Goal: Task Accomplishment & Management: Complete application form

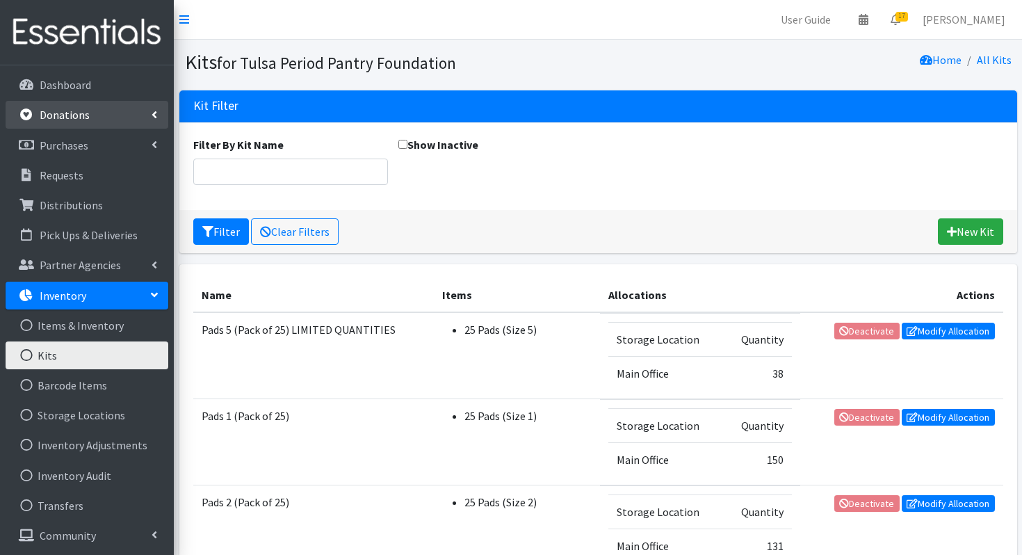
click at [97, 117] on link "Donations" at bounding box center [87, 115] width 163 height 28
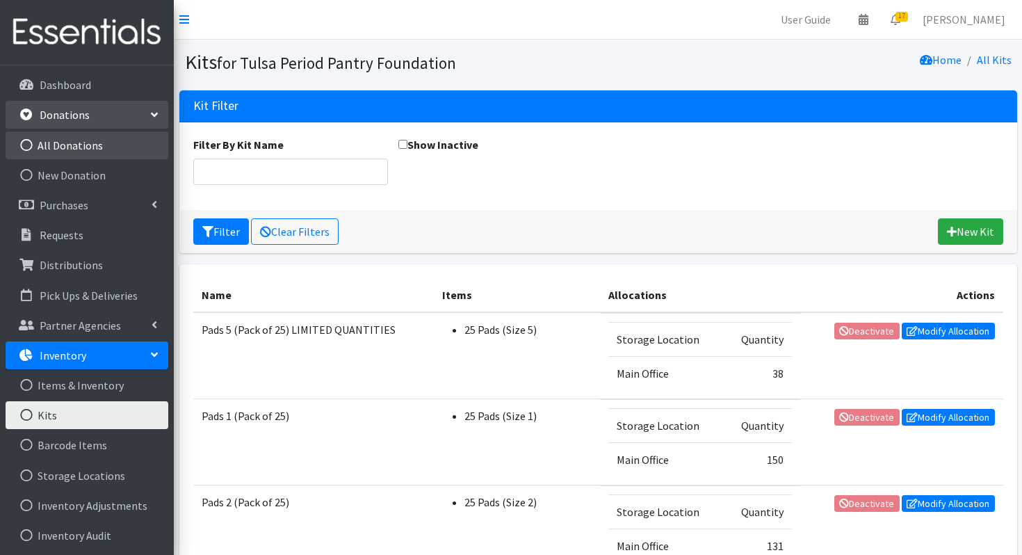
click at [77, 152] on link "All Donations" at bounding box center [87, 145] width 163 height 28
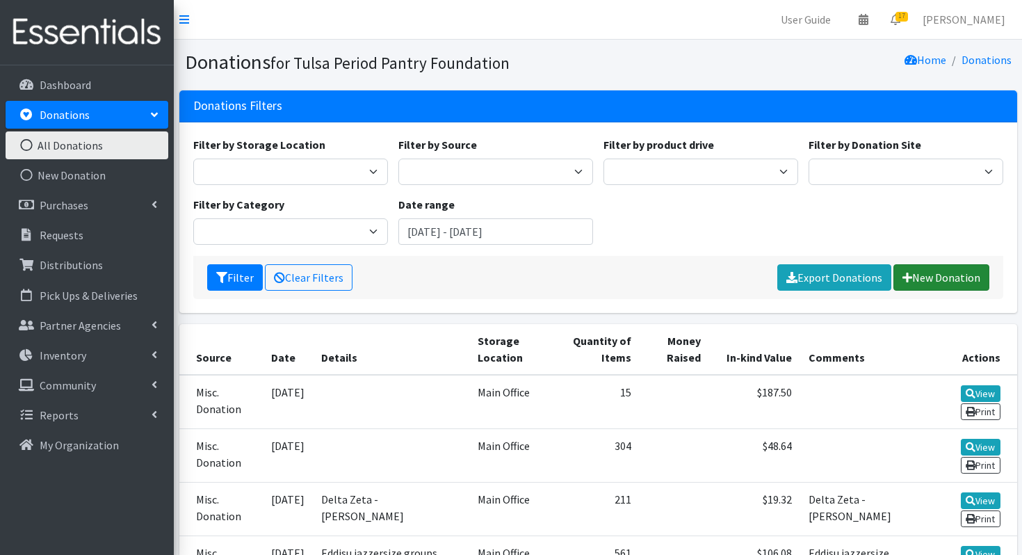
click at [956, 286] on link "New Donation" at bounding box center [941, 277] width 96 height 26
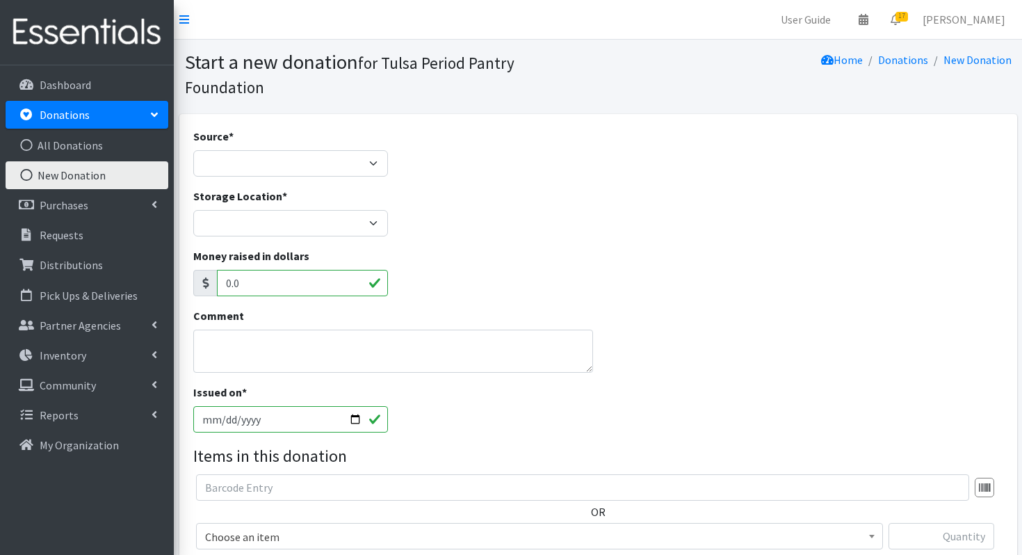
click at [268, 146] on div "Source * Product Drive Manufacturer Donation Site Misc. Donation" at bounding box center [290, 152] width 195 height 49
click at [257, 161] on select "Product Drive Manufacturer Donation Site Misc. Donation" at bounding box center [290, 163] width 195 height 26
select select "Misc. Donation"
click at [193, 150] on select "Product Drive Manufacturer Donation Site Misc. Donation" at bounding box center [290, 163] width 195 height 26
click at [271, 211] on select "Main Office" at bounding box center [290, 223] width 195 height 26
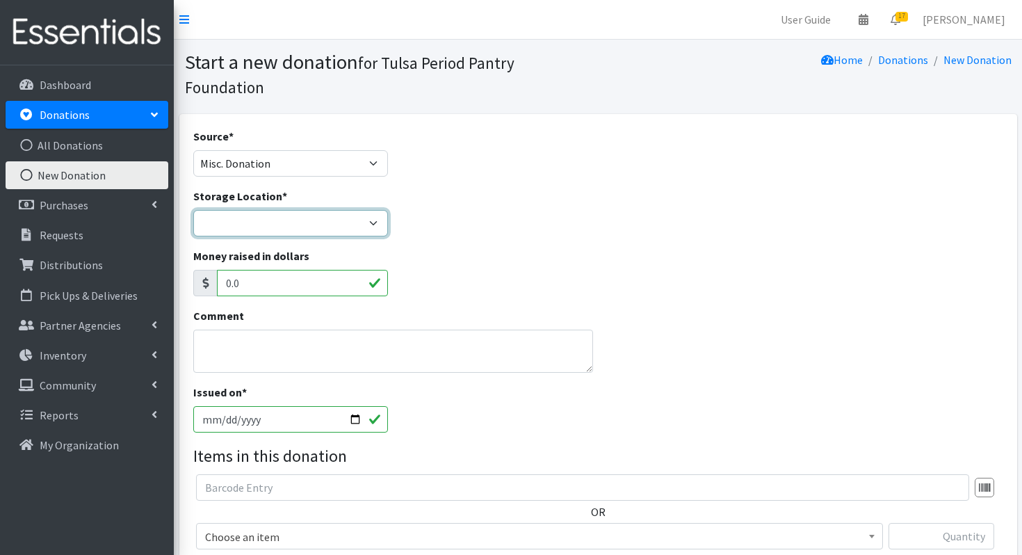
select select "380"
click at [193, 210] on select "Main Office" at bounding box center [290, 223] width 195 height 26
click at [318, 337] on textarea "Comment" at bounding box center [393, 351] width 400 height 43
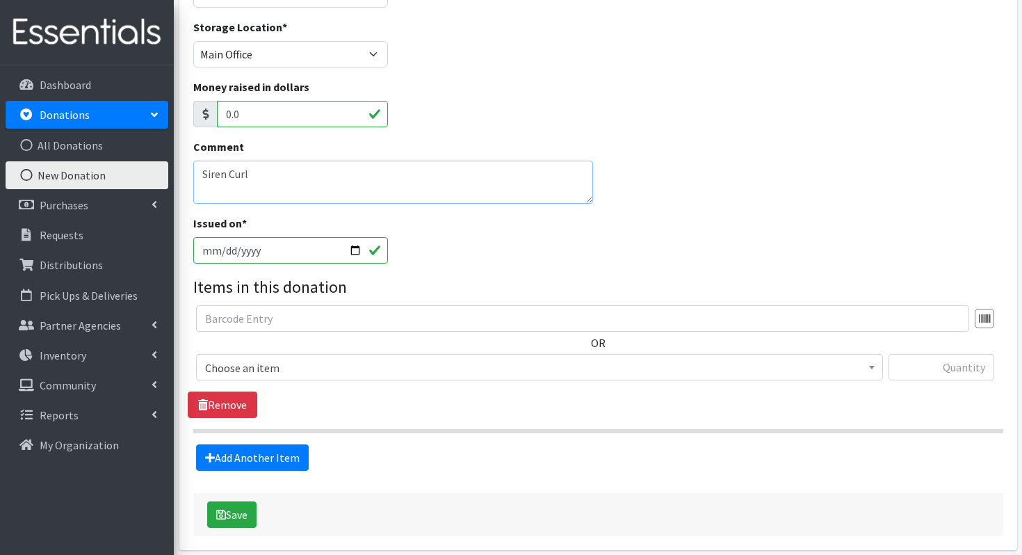
scroll to position [177, 0]
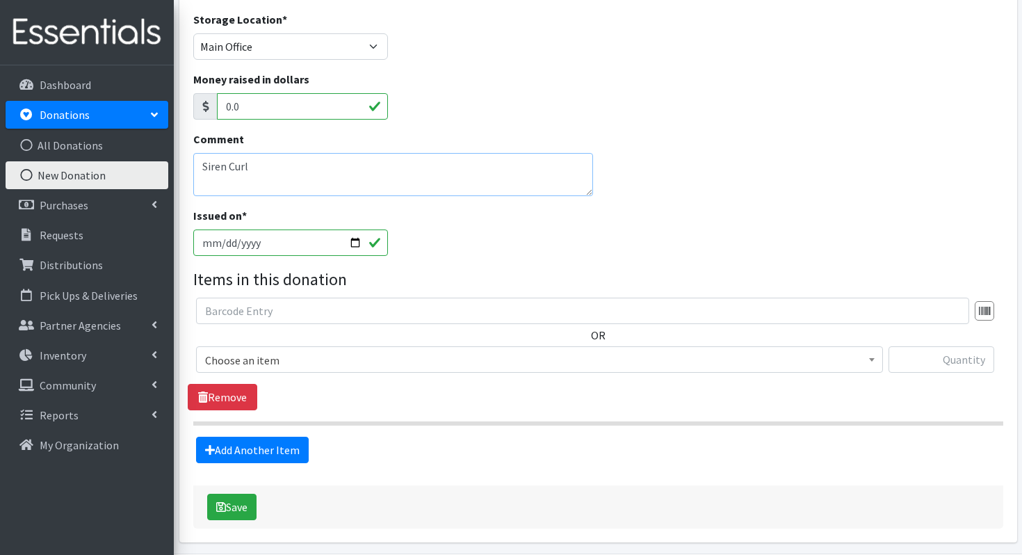
type textarea "Siren Curl"
click at [260, 366] on span "Choose an item" at bounding box center [539, 359] width 669 height 19
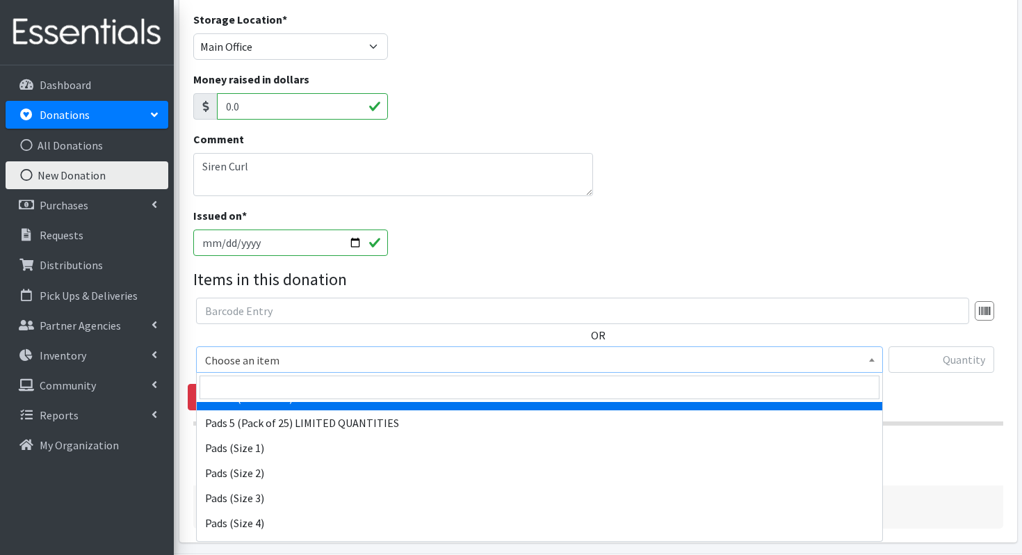
scroll to position [204, 0]
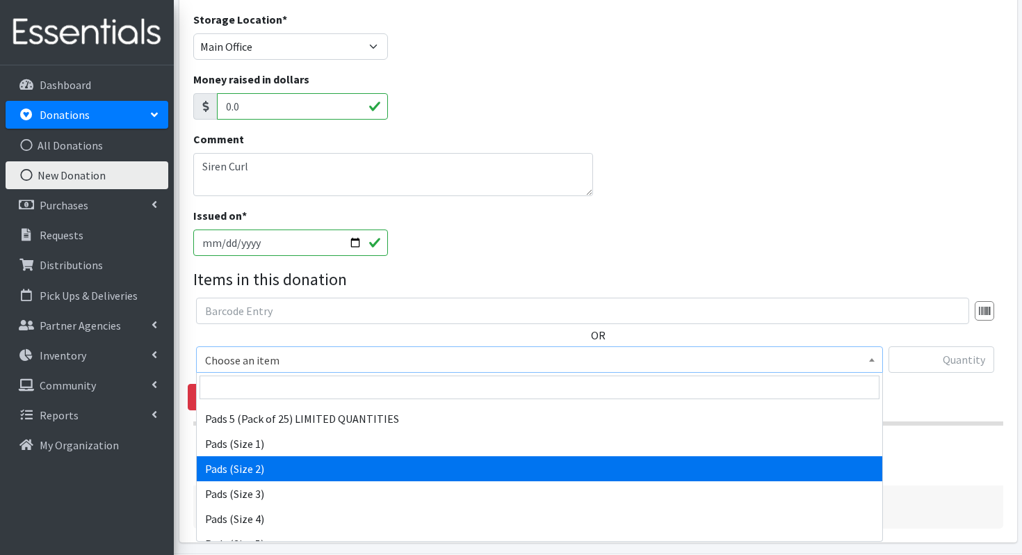
select select "13214"
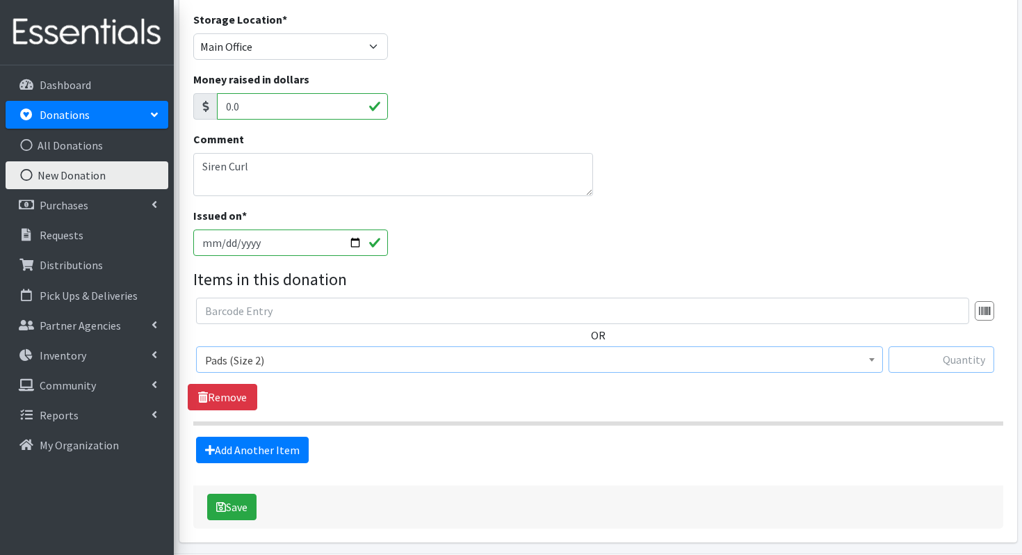
click at [941, 368] on input "text" at bounding box center [941, 359] width 106 height 26
type input "32"
click at [254, 440] on link "Add Another Item" at bounding box center [252, 450] width 113 height 26
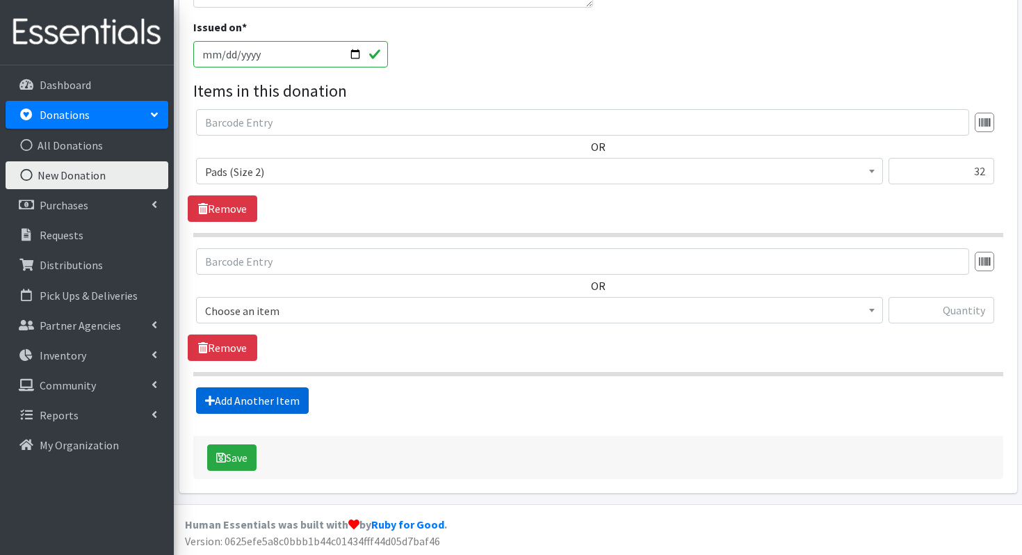
scroll to position [366, 0]
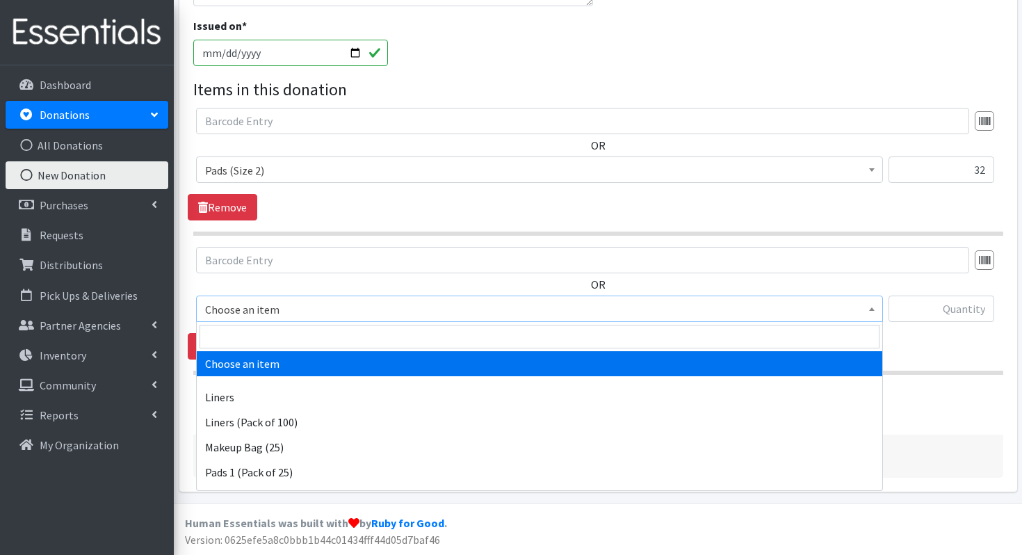
click at [458, 305] on span "Choose an item" at bounding box center [539, 309] width 669 height 19
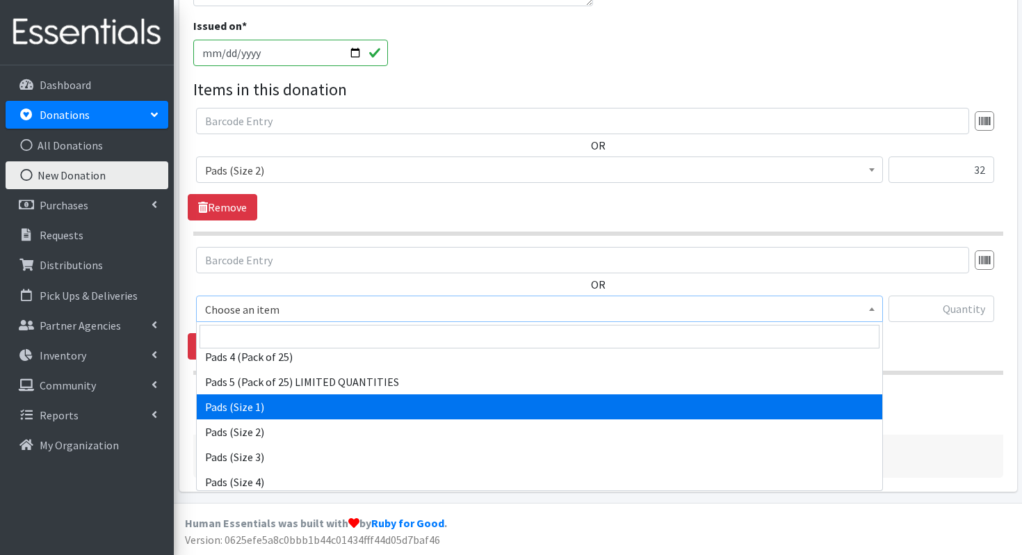
scroll to position [200, 0]
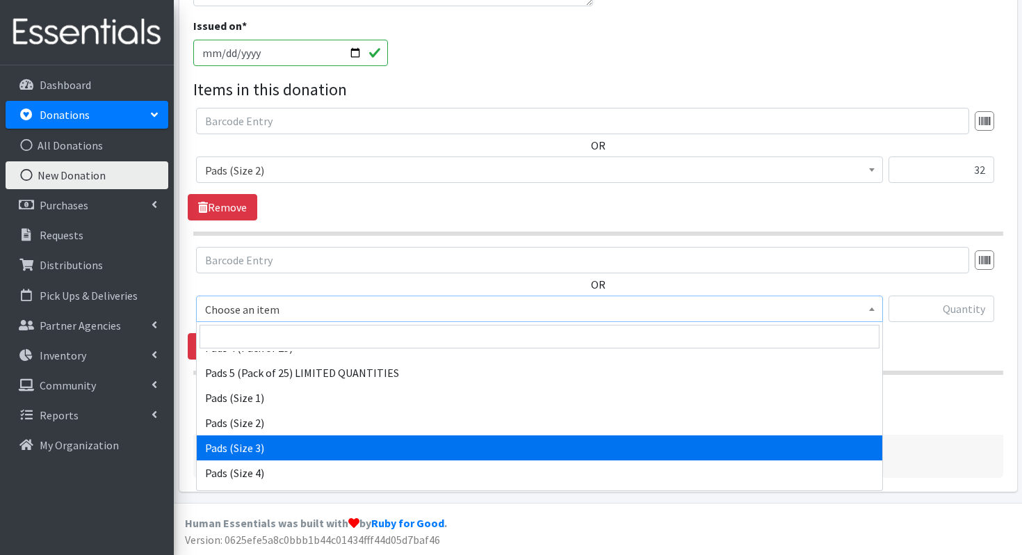
select select "13215"
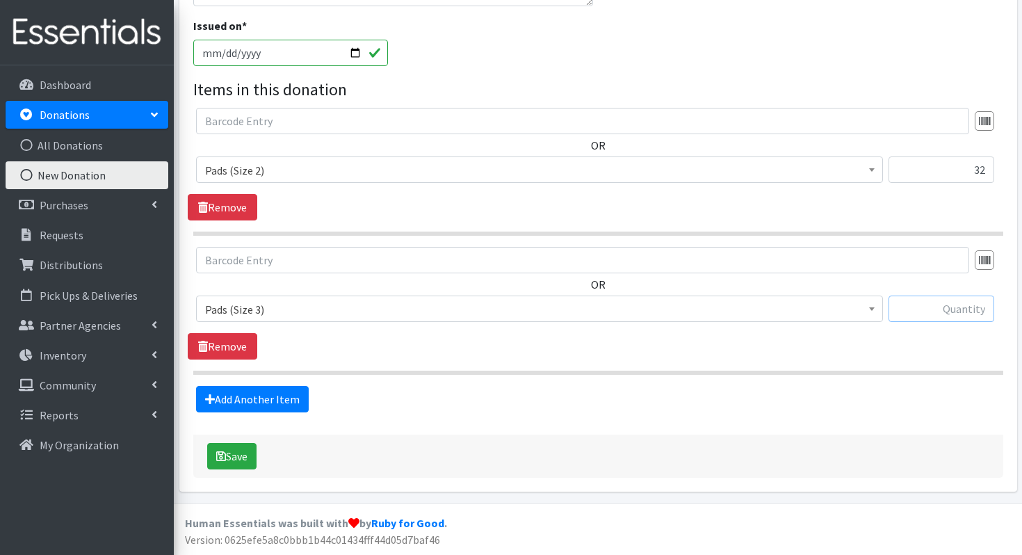
click at [945, 302] on input "text" at bounding box center [941, 308] width 106 height 26
type input "34"
click at [229, 457] on button "Save" at bounding box center [231, 456] width 49 height 26
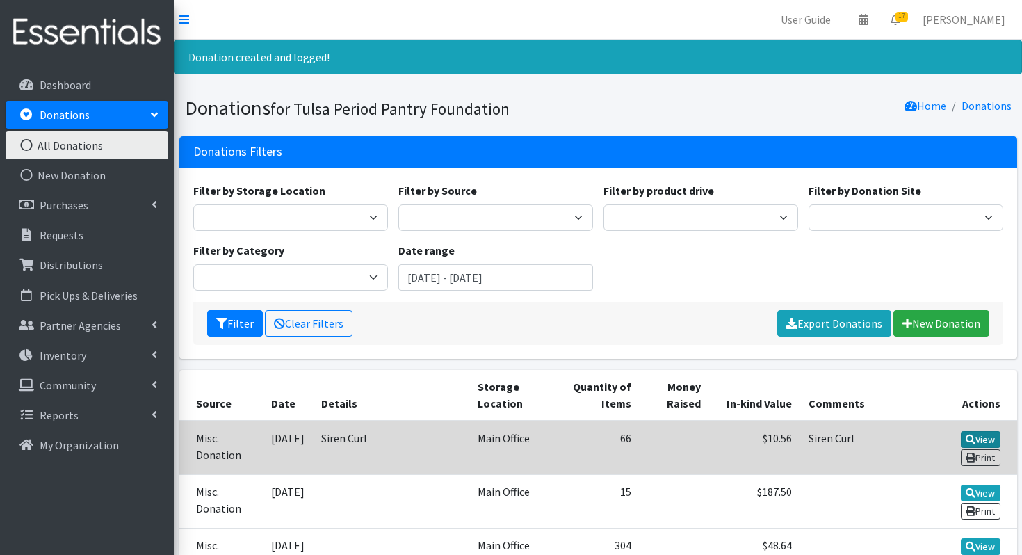
click at [971, 439] on icon at bounding box center [971, 440] width 10 height 10
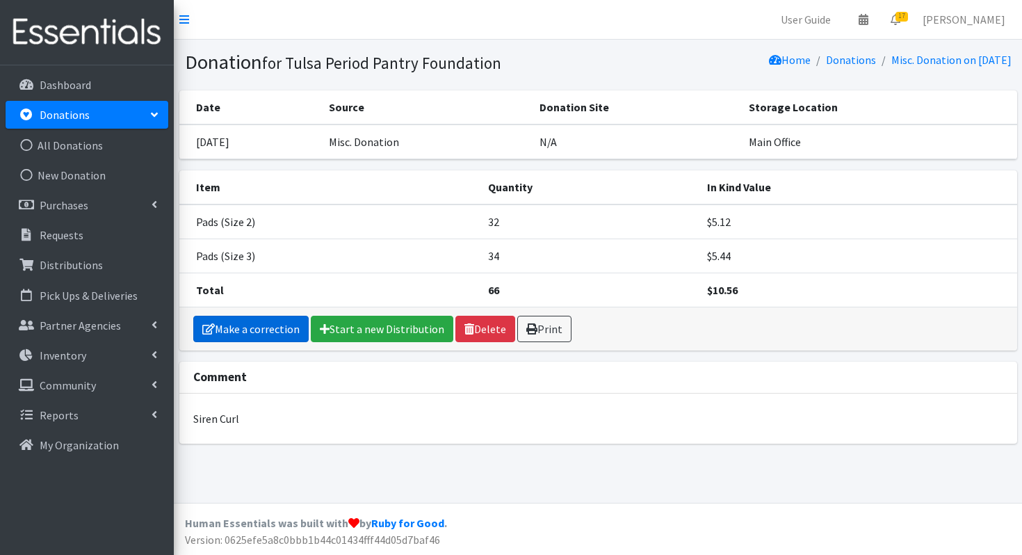
click at [259, 321] on link "Make a correction" at bounding box center [250, 329] width 115 height 26
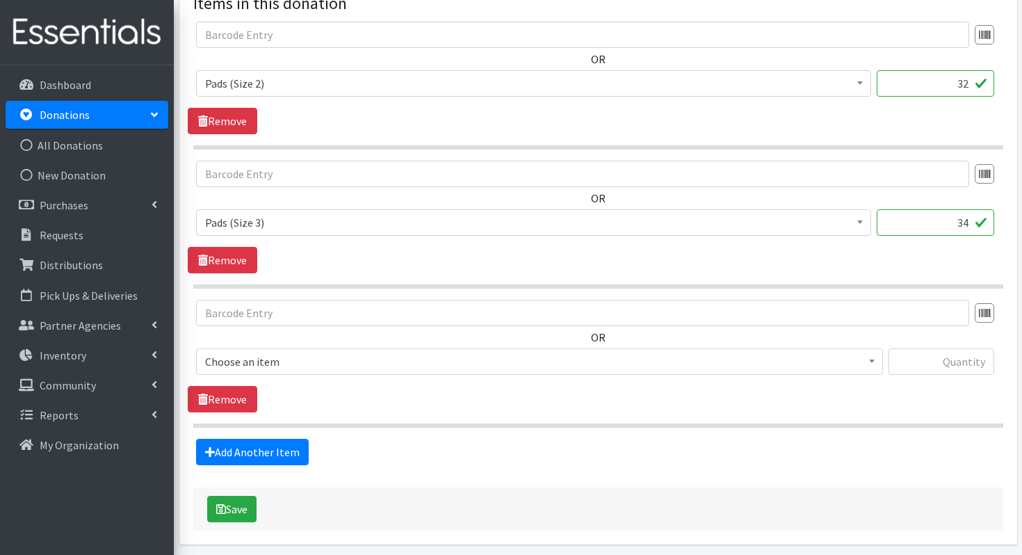
scroll to position [432, 0]
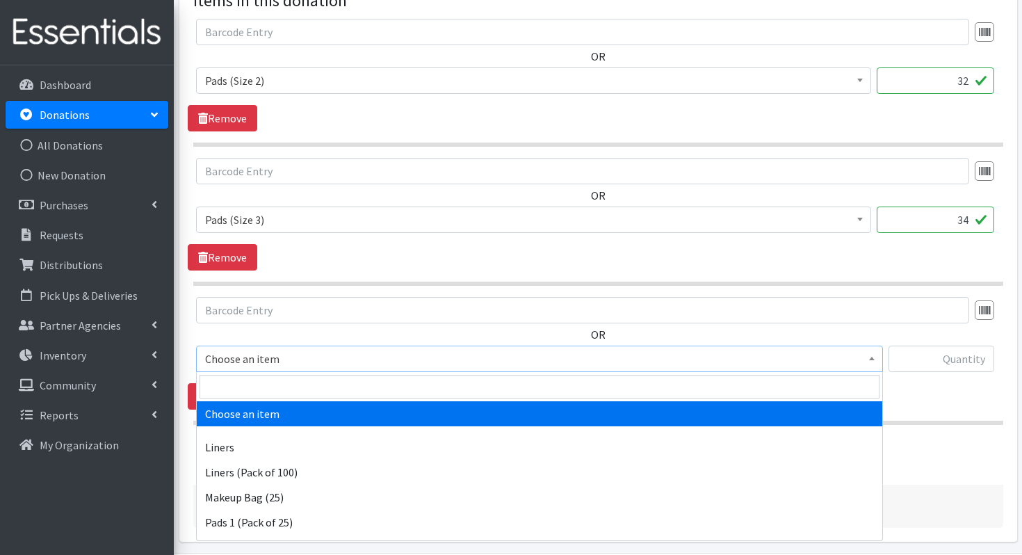
click at [284, 366] on span "Choose an item" at bounding box center [539, 358] width 669 height 19
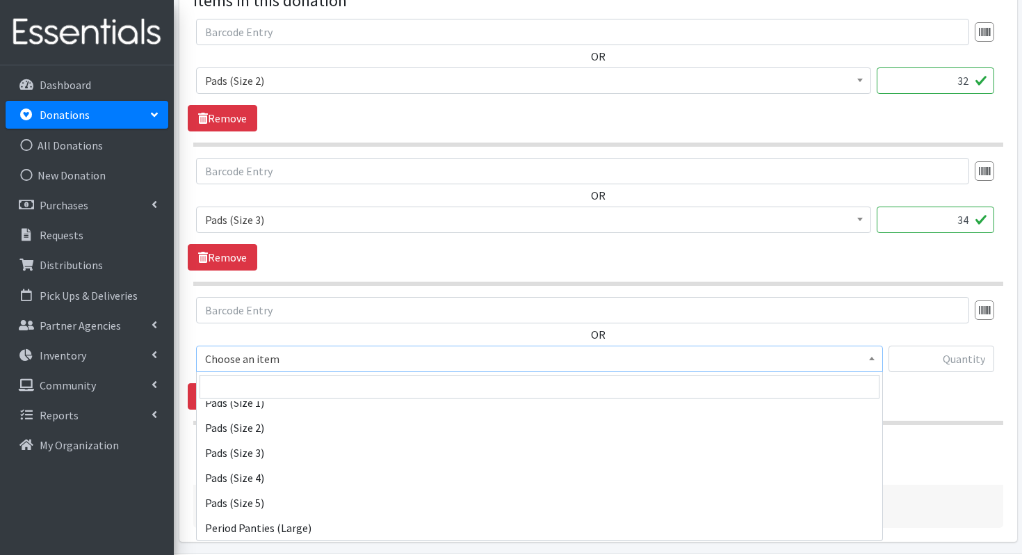
scroll to position [252, 0]
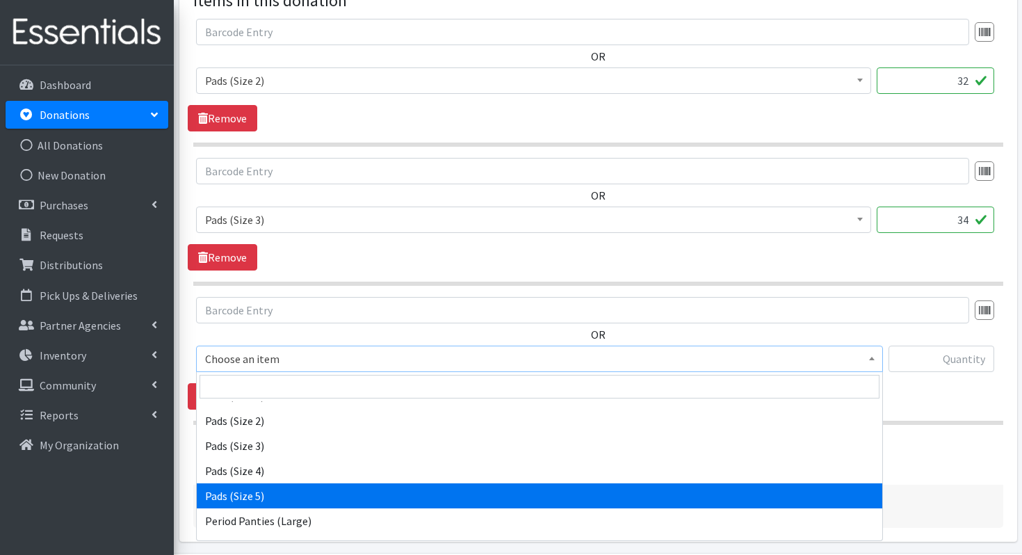
select select "13217"
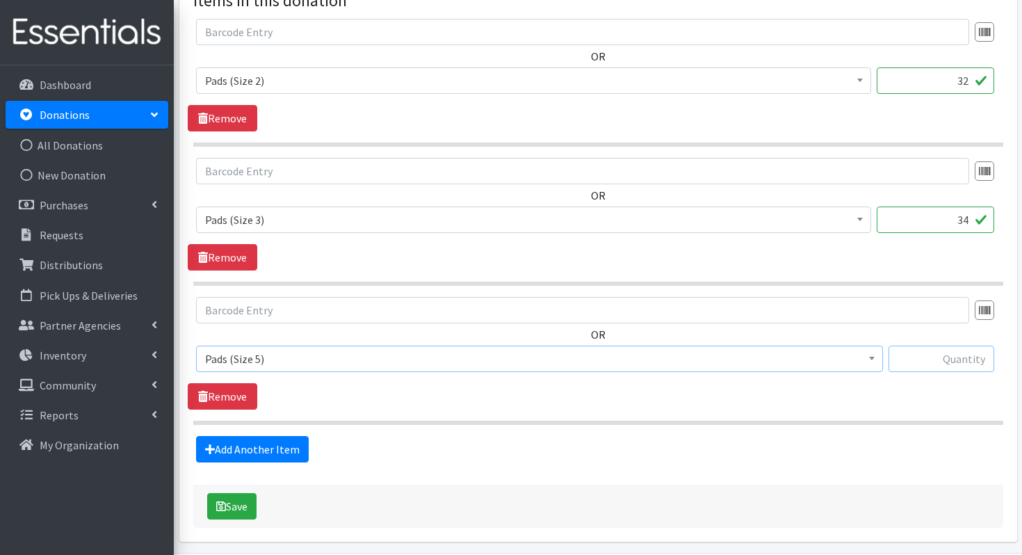
click at [927, 359] on input "text" at bounding box center [941, 359] width 106 height 26
type input "36"
click at [236, 496] on button "Save" at bounding box center [231, 506] width 49 height 26
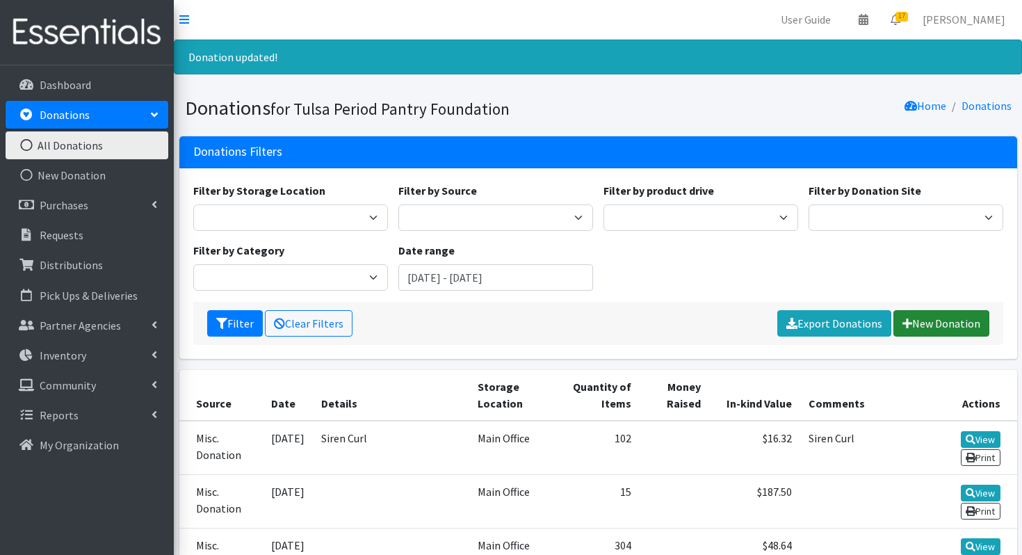
click at [963, 333] on link "New Donation" at bounding box center [941, 323] width 96 height 26
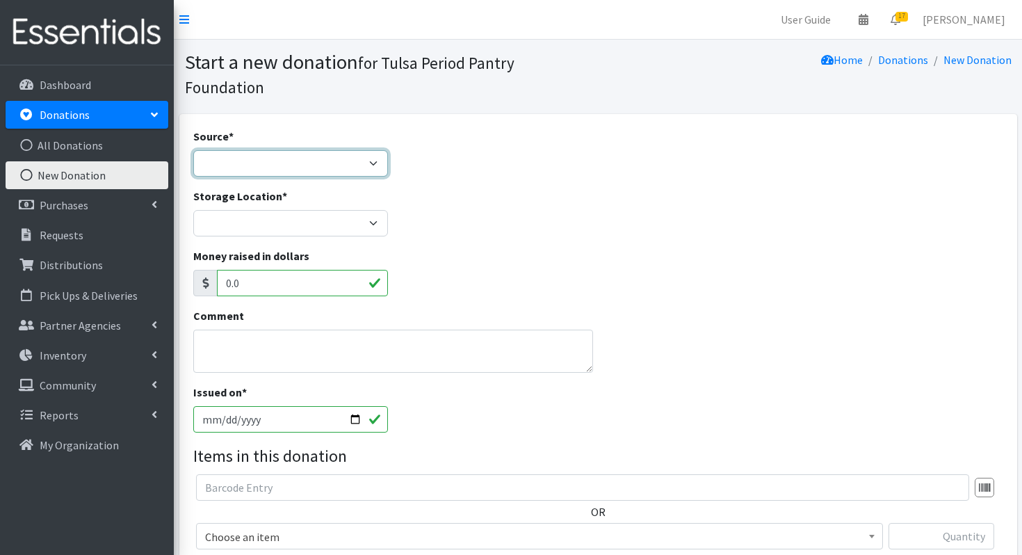
click at [310, 161] on select "Product Drive Manufacturer Donation Site Misc. Donation" at bounding box center [290, 163] width 195 height 26
select select "Misc. Donation"
click at [193, 150] on select "Product Drive Manufacturer Donation Site Misc. Donation" at bounding box center [290, 163] width 195 height 26
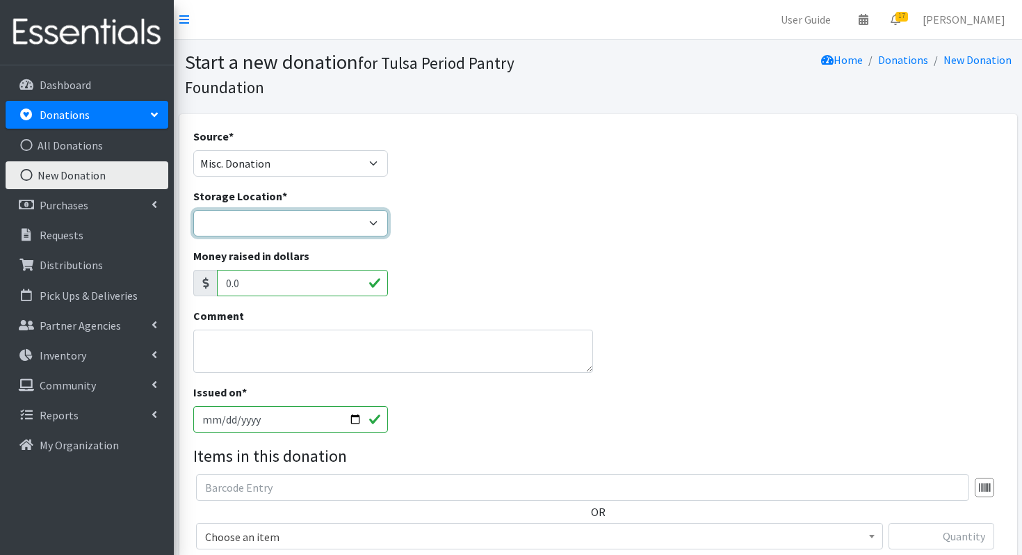
click at [268, 229] on select "Main Office" at bounding box center [290, 223] width 195 height 26
select select "380"
click at [193, 210] on select "Main Office" at bounding box center [290, 223] width 195 height 26
click at [282, 368] on textarea "Comment" at bounding box center [393, 351] width 400 height 43
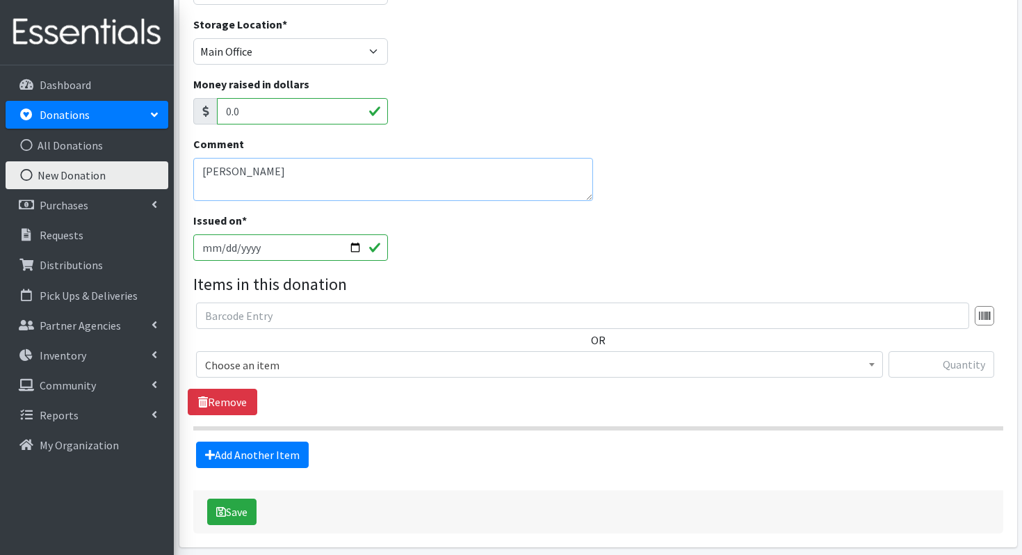
scroll to position [171, 0]
type textarea "[PERSON_NAME]"
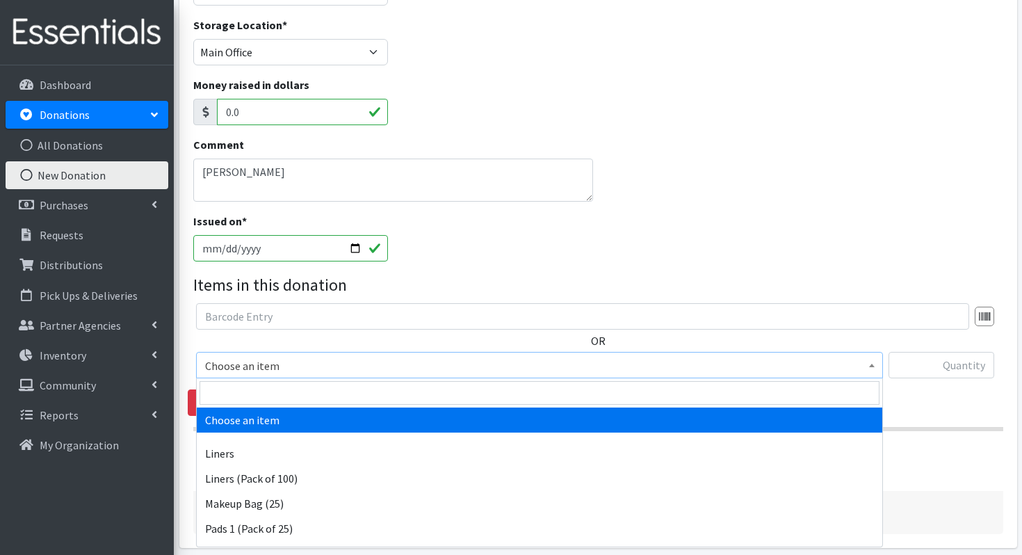
click at [360, 354] on span "Choose an item" at bounding box center [539, 365] width 687 height 26
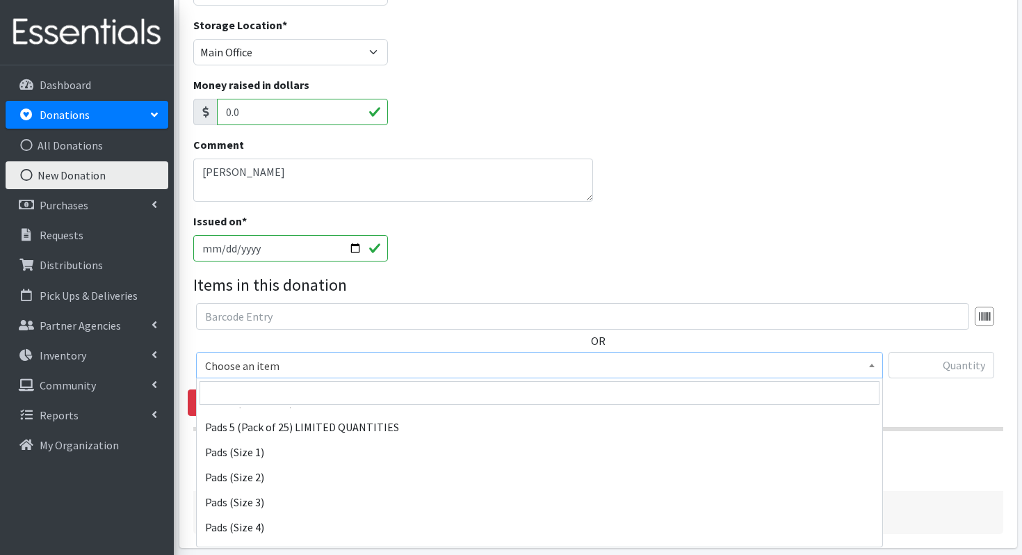
scroll to position [200, 0]
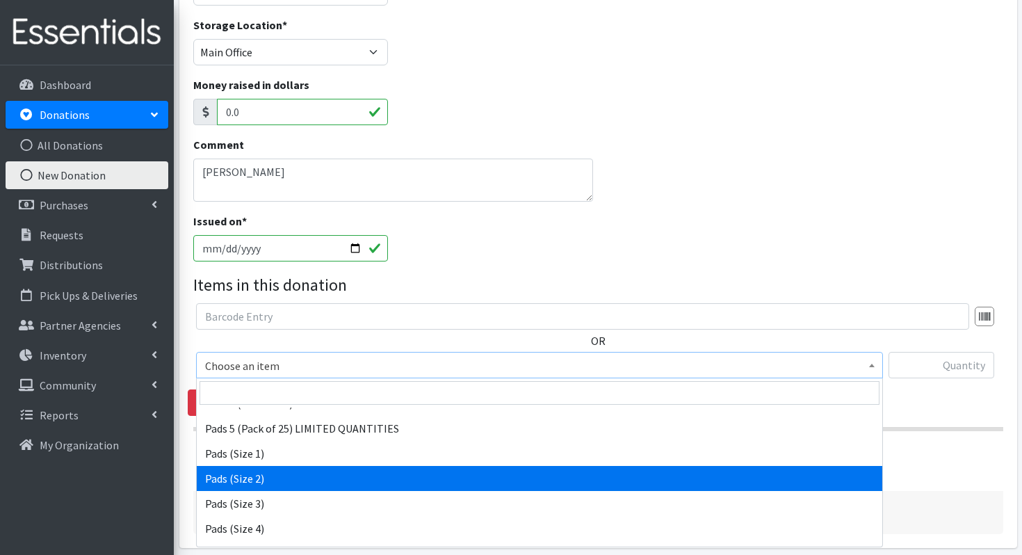
select select "13214"
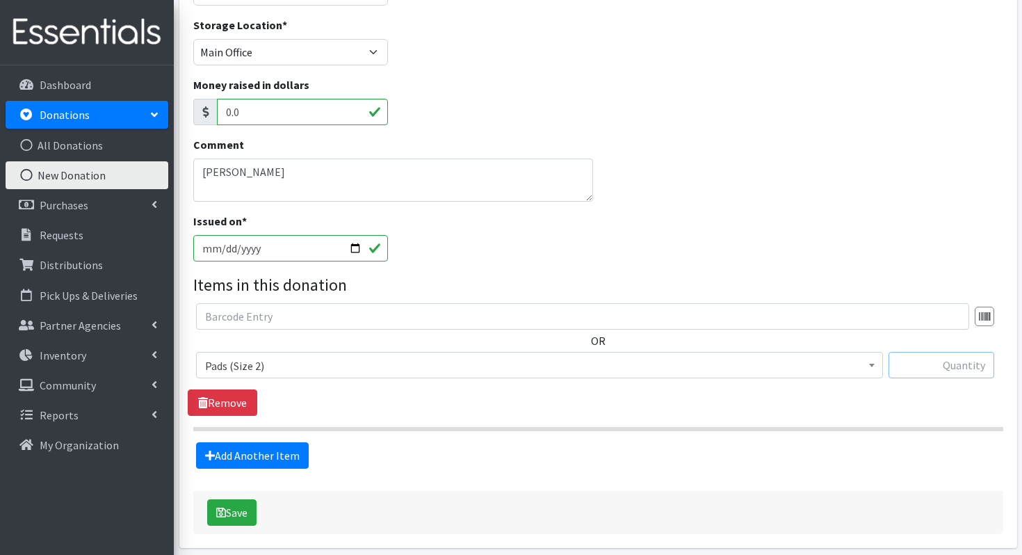
click at [955, 372] on input "text" at bounding box center [941, 365] width 106 height 26
type input "40"
click at [235, 514] on button "Save" at bounding box center [231, 512] width 49 height 26
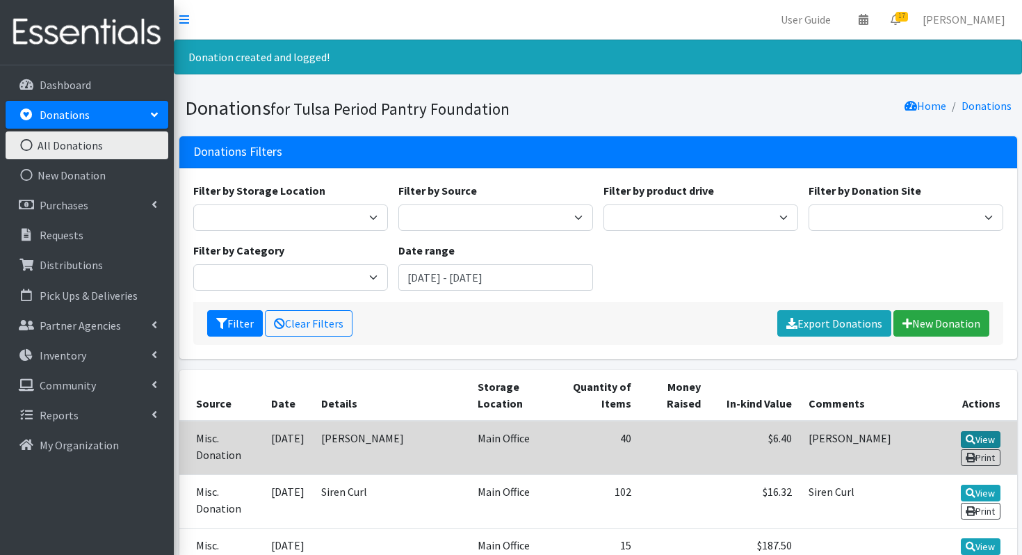
click at [969, 436] on icon at bounding box center [971, 440] width 10 height 10
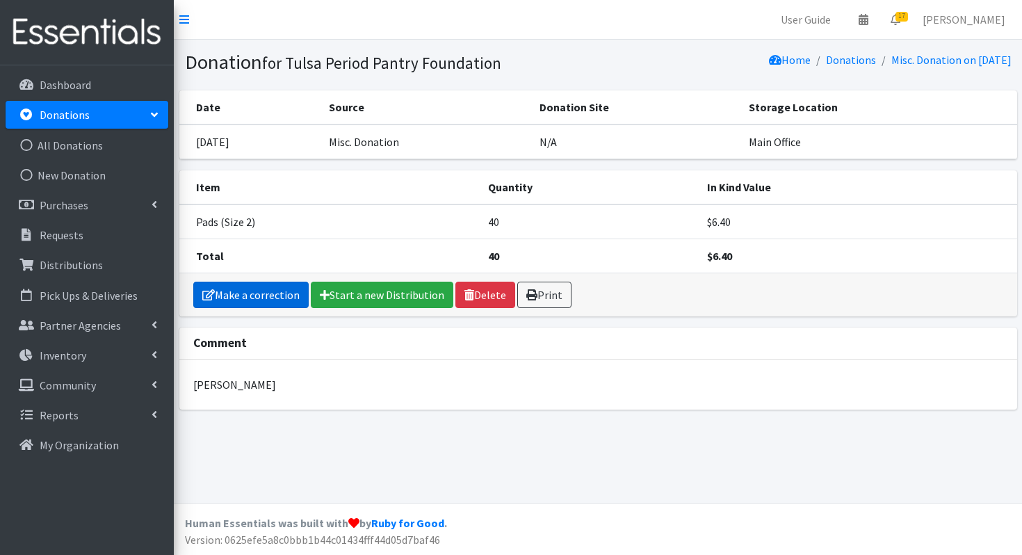
click at [261, 305] on link "Make a correction" at bounding box center [250, 295] width 115 height 26
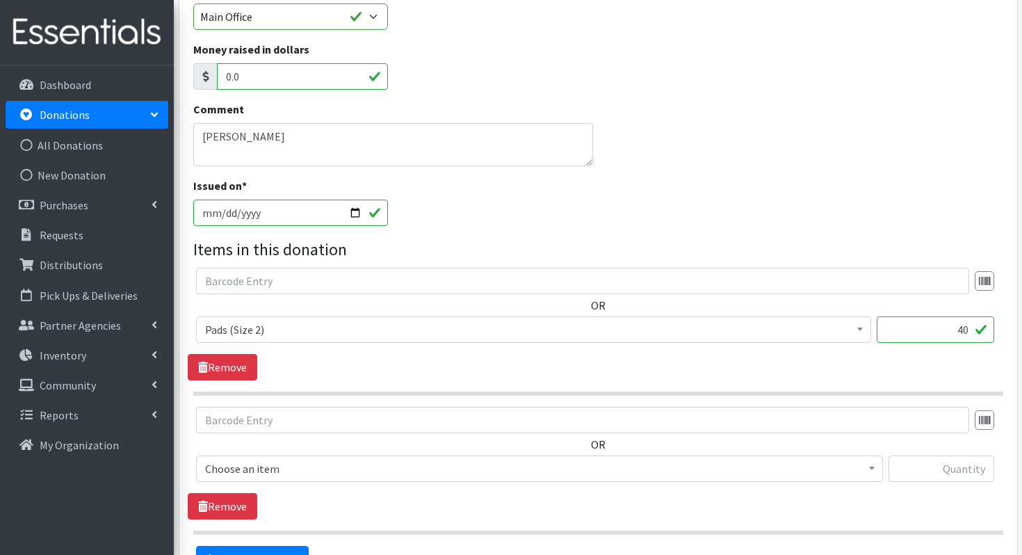
scroll to position [184, 0]
click at [249, 466] on span "Choose an item" at bounding box center [539, 466] width 669 height 19
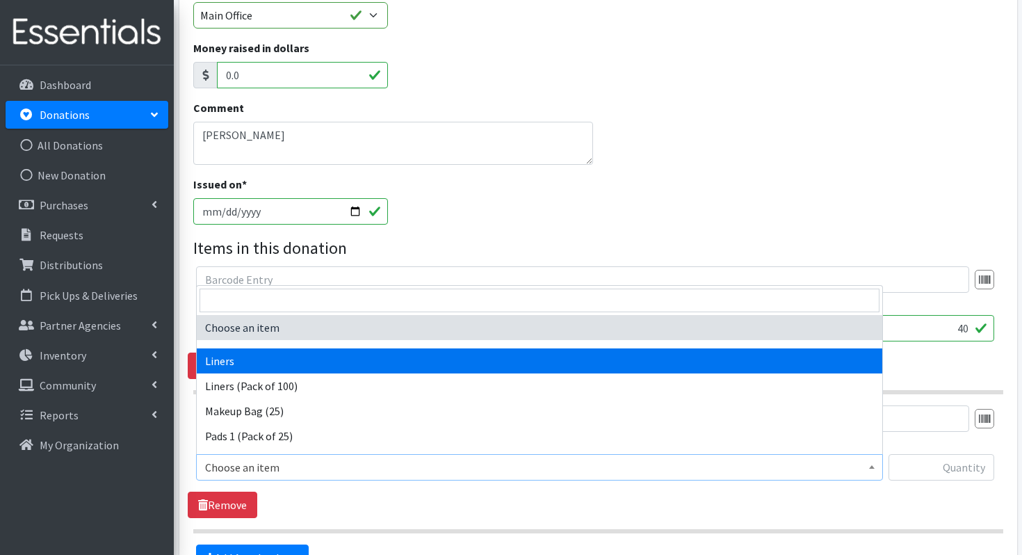
select select "13220"
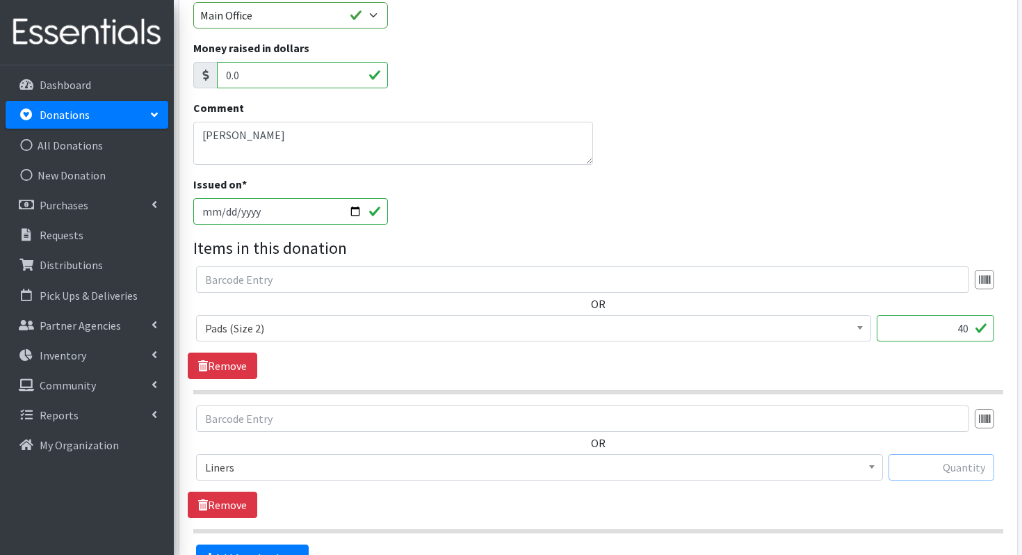
click at [924, 465] on input "text" at bounding box center [941, 467] width 106 height 26
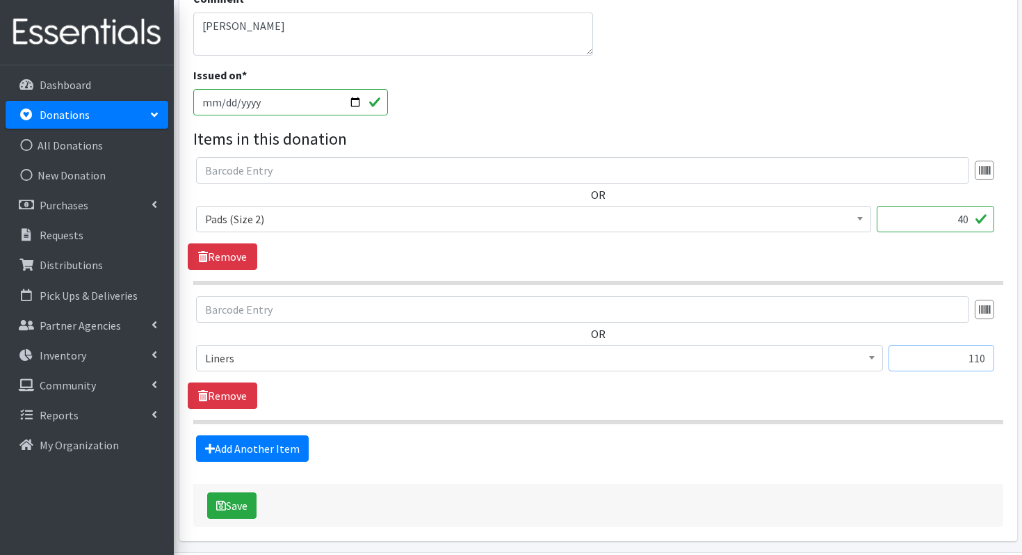
scroll to position [338, 0]
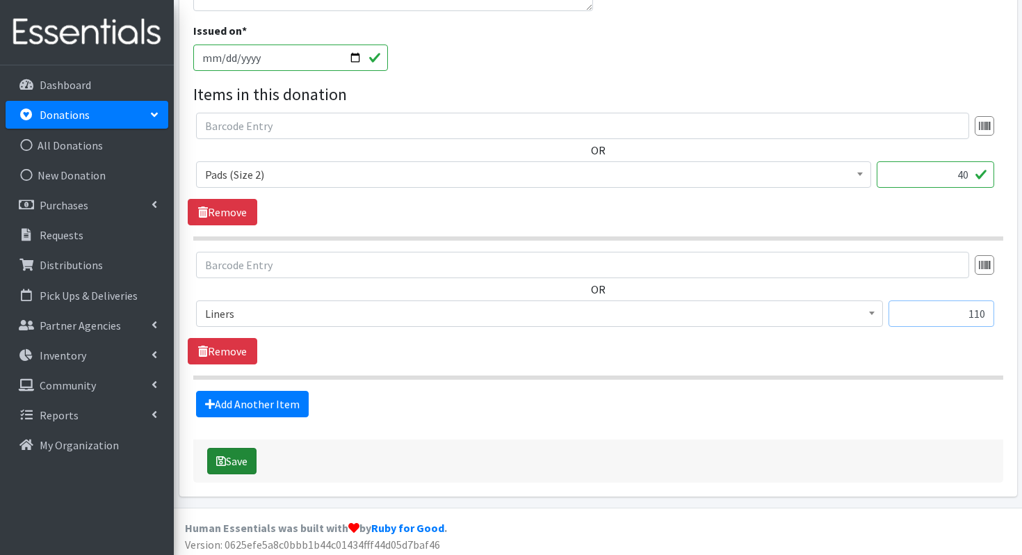
type input "110"
click at [227, 466] on button "Save" at bounding box center [231, 461] width 49 height 26
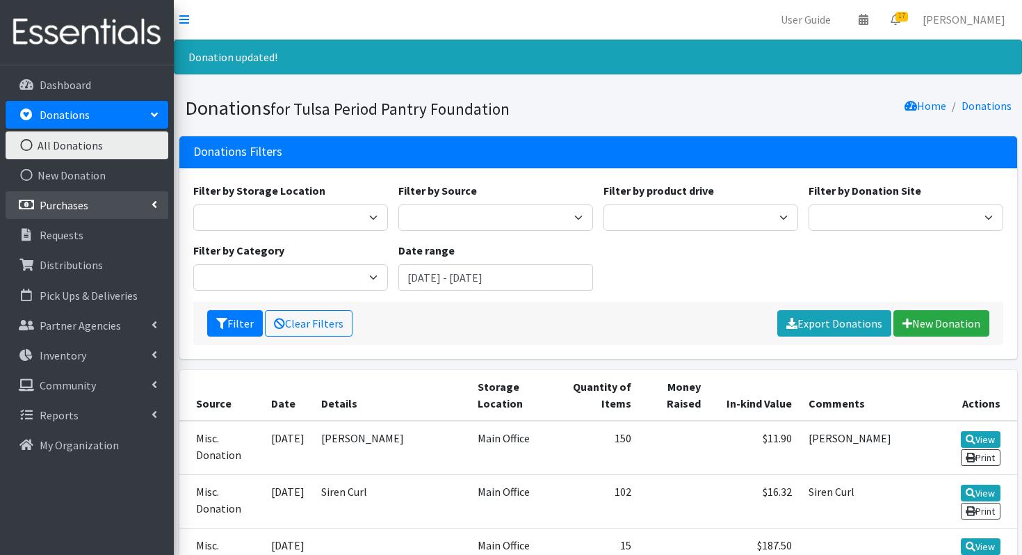
click at [117, 201] on link "Purchases" at bounding box center [87, 205] width 163 height 28
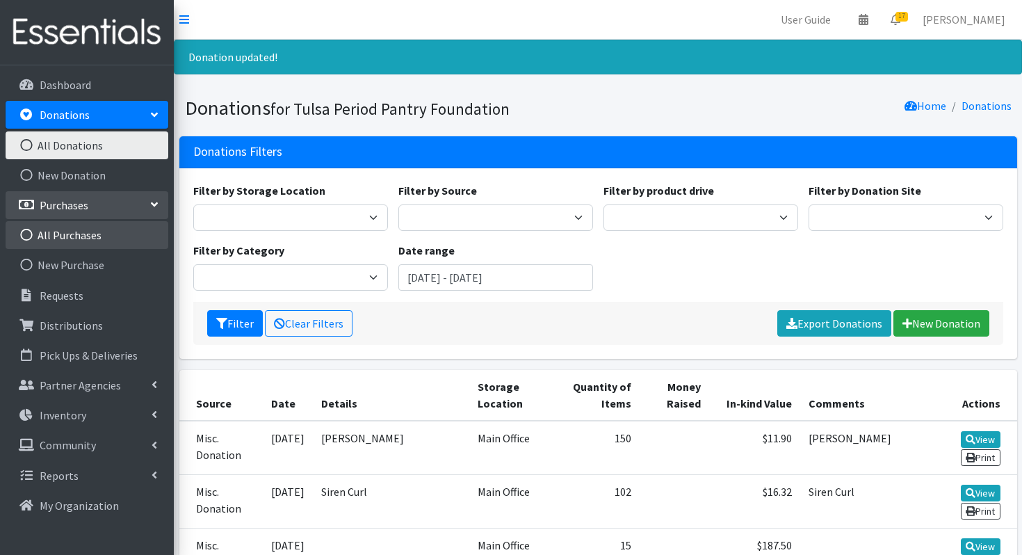
click at [92, 232] on link "All Purchases" at bounding box center [87, 235] width 163 height 28
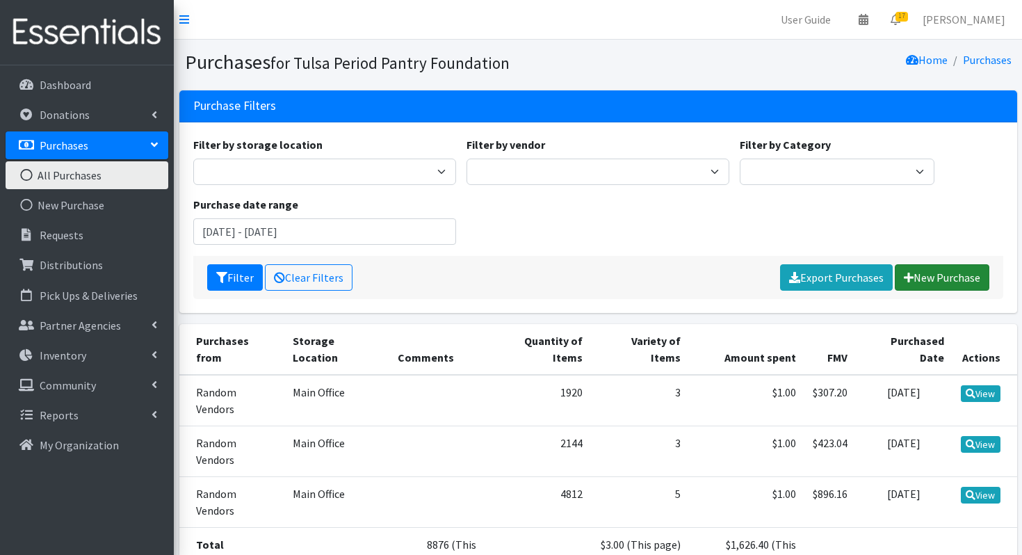
click at [929, 274] on link "New Purchase" at bounding box center [942, 277] width 95 height 26
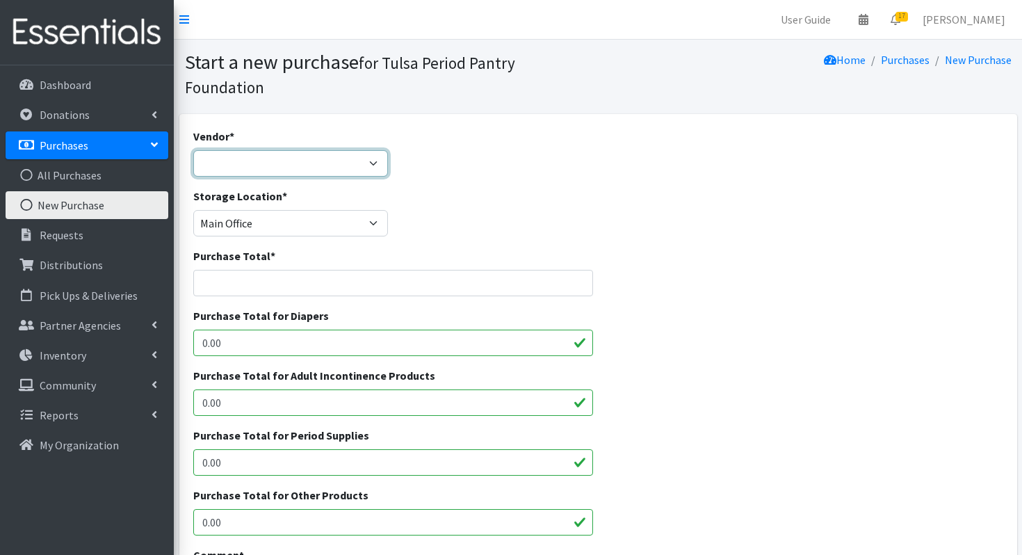
click at [247, 172] on select "Random Vendors ---Not Listed---" at bounding box center [290, 163] width 195 height 26
select select "613"
click at [193, 150] on select "Random Vendors ---Not Listed---" at bounding box center [290, 163] width 195 height 26
click at [262, 273] on input "Purchase Total *" at bounding box center [393, 283] width 400 height 26
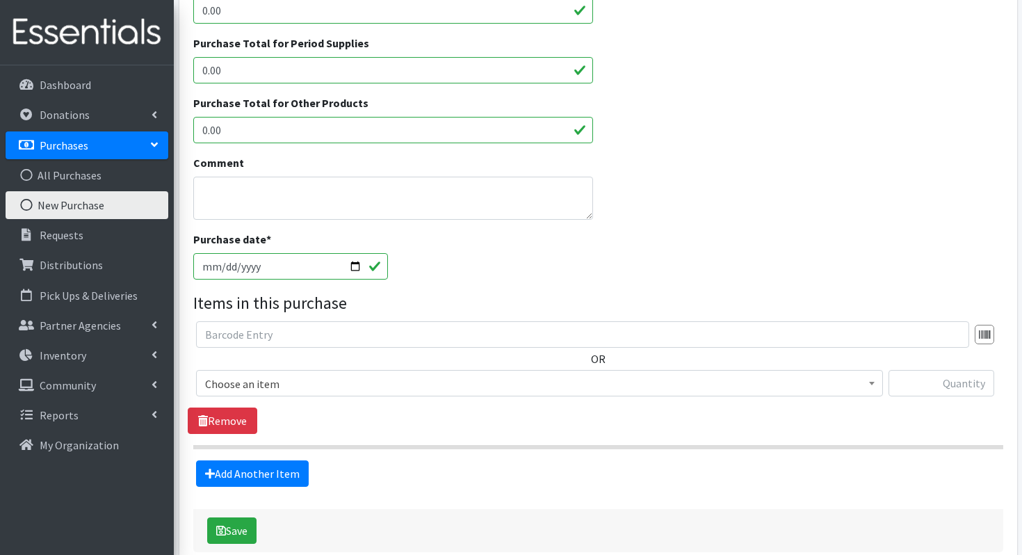
scroll to position [438, 0]
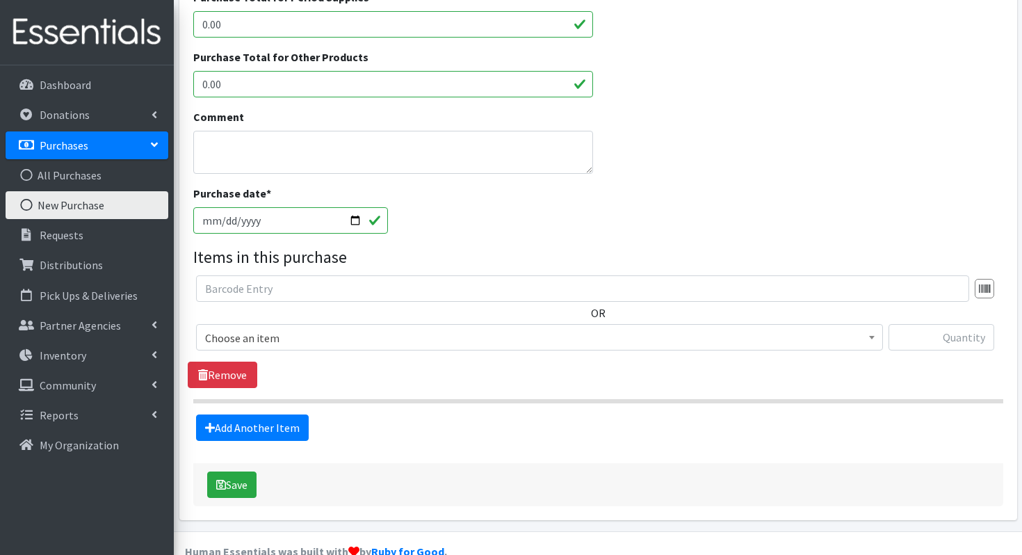
type input "1"
click at [361, 348] on span "Choose an item" at bounding box center [539, 337] width 687 height 26
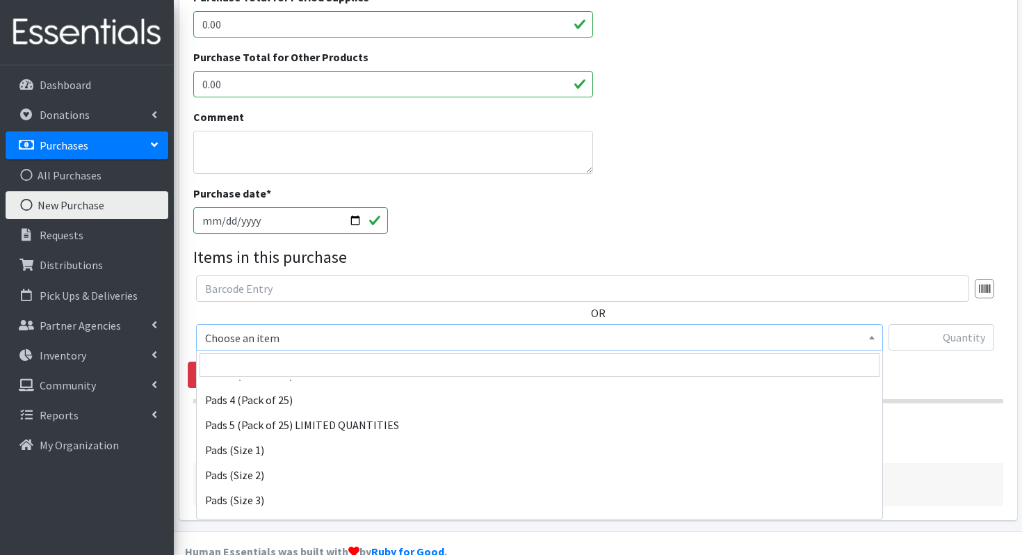
scroll to position [179, 0]
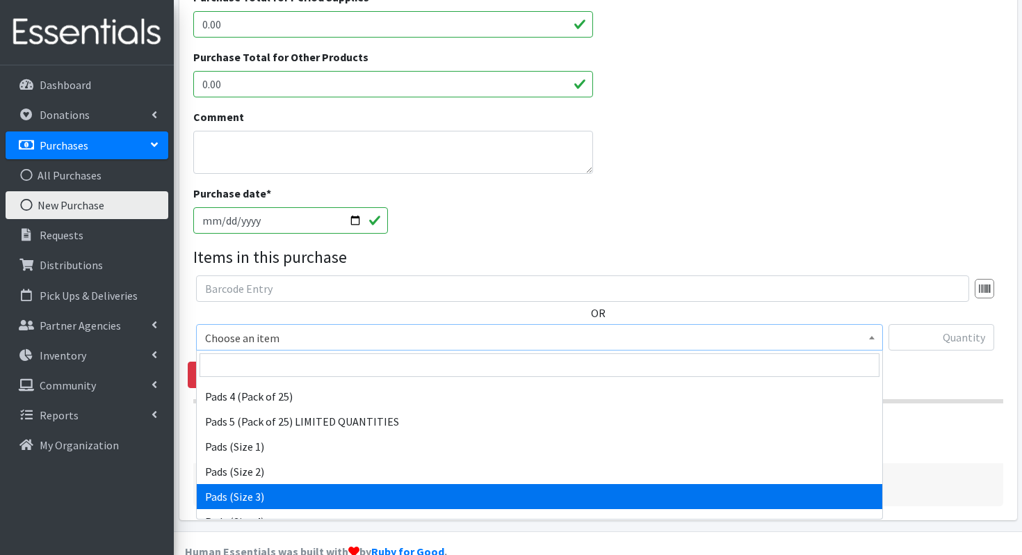
drag, startPoint x: 293, startPoint y: 482, endPoint x: 289, endPoint y: 488, distance: 7.2
select select "13215"
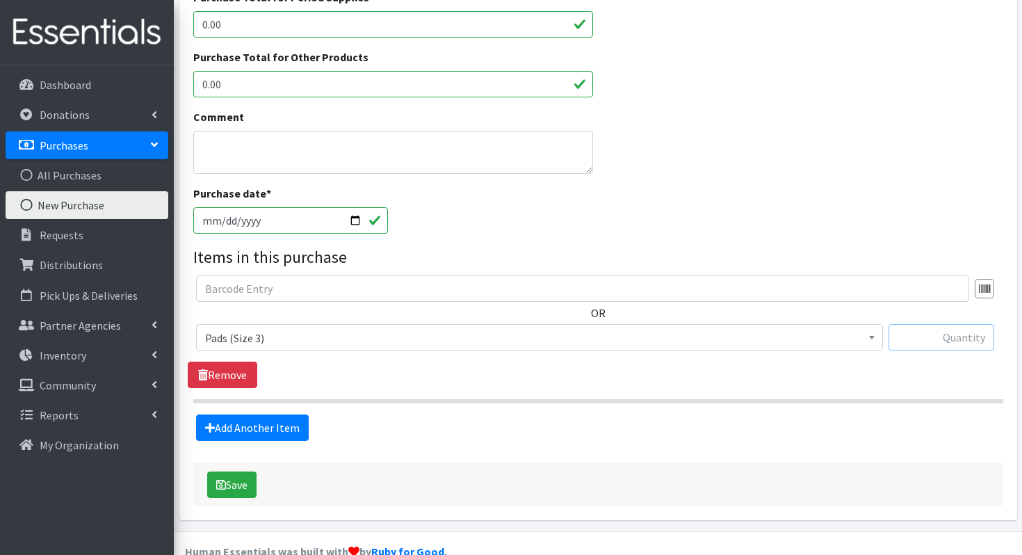
click at [923, 345] on input "text" at bounding box center [941, 337] width 106 height 26
type input "448"
click at [232, 430] on link "Add Another Item" at bounding box center [252, 427] width 113 height 26
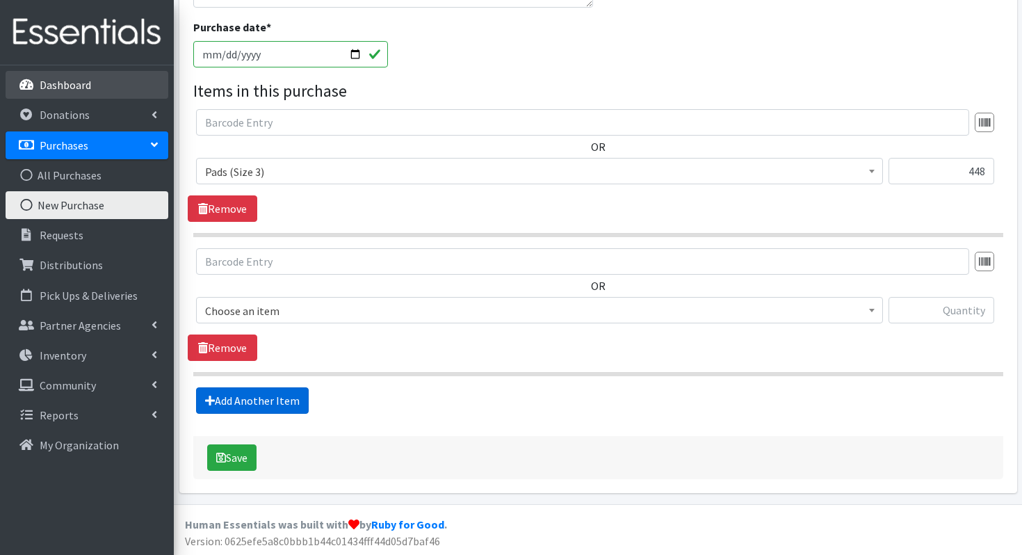
scroll to position [606, 0]
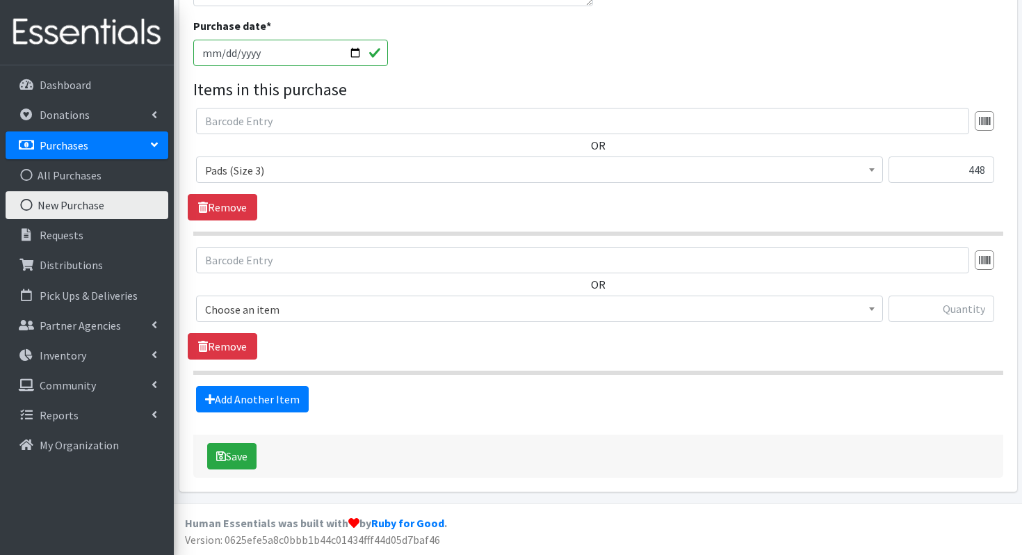
click at [313, 314] on span "Choose an item" at bounding box center [539, 309] width 669 height 19
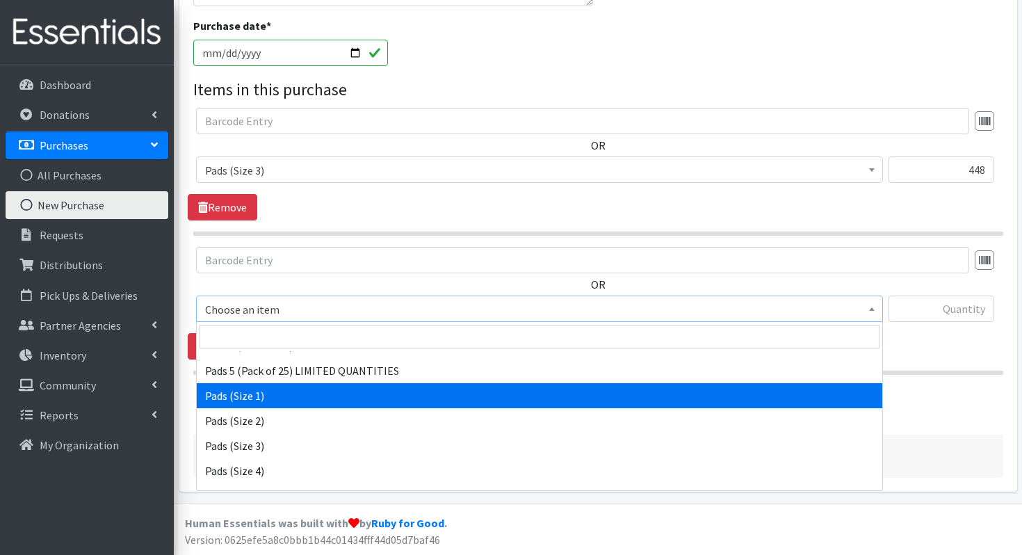
scroll to position [206, 0]
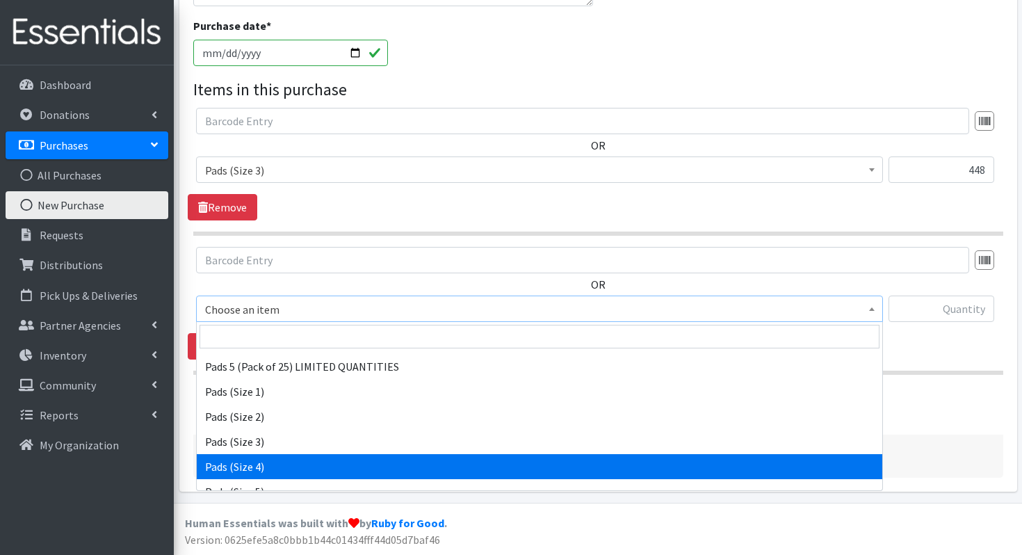
select select "13216"
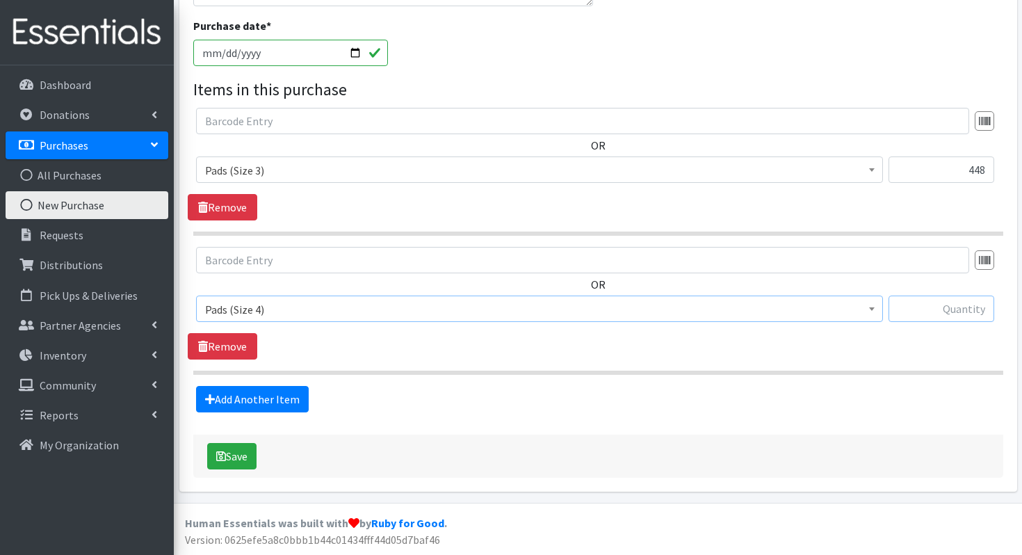
click at [945, 313] on input "text" at bounding box center [941, 308] width 106 height 26
type input "1248"
click at [277, 392] on link "Add Another Item" at bounding box center [252, 399] width 113 height 26
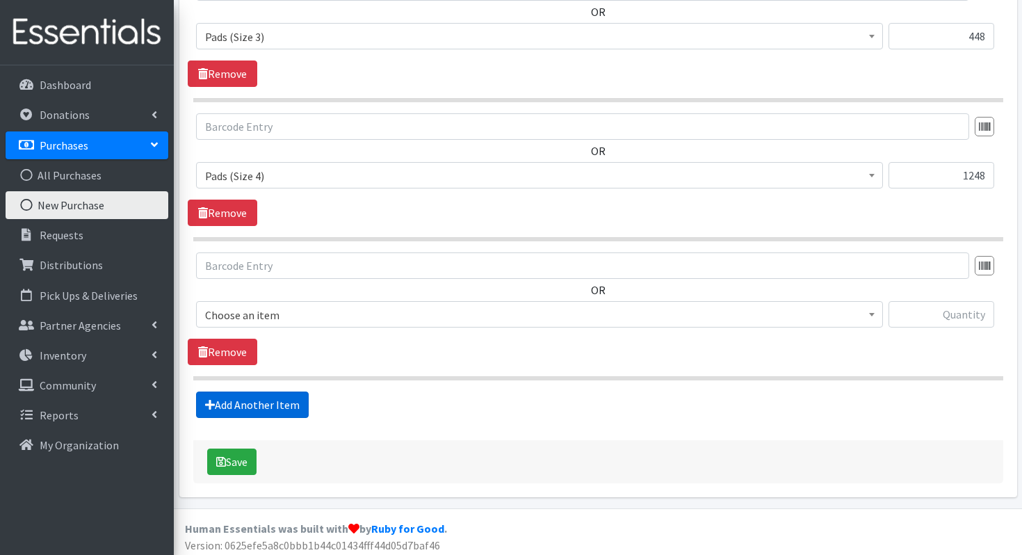
scroll to position [745, 0]
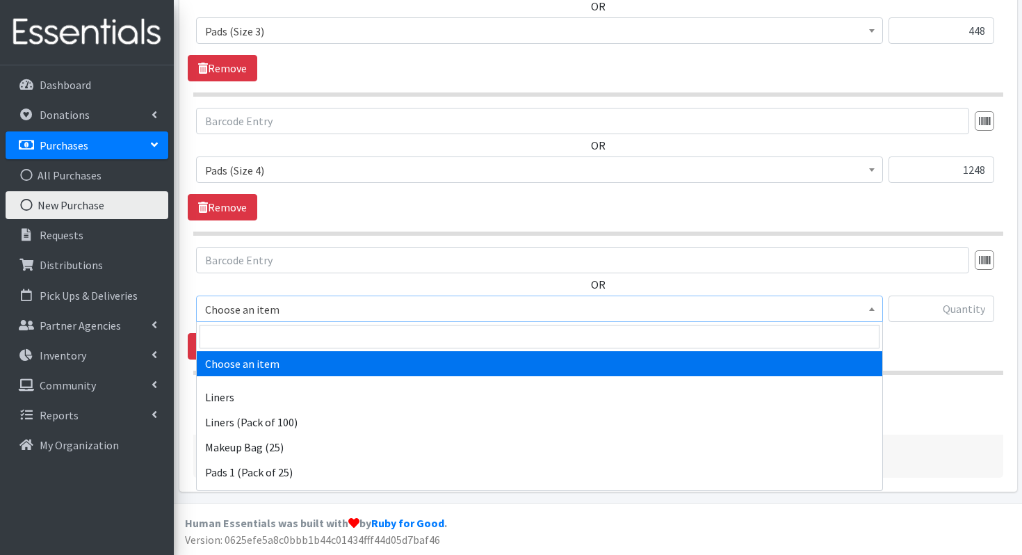
click at [248, 300] on span "Choose an item" at bounding box center [539, 309] width 669 height 19
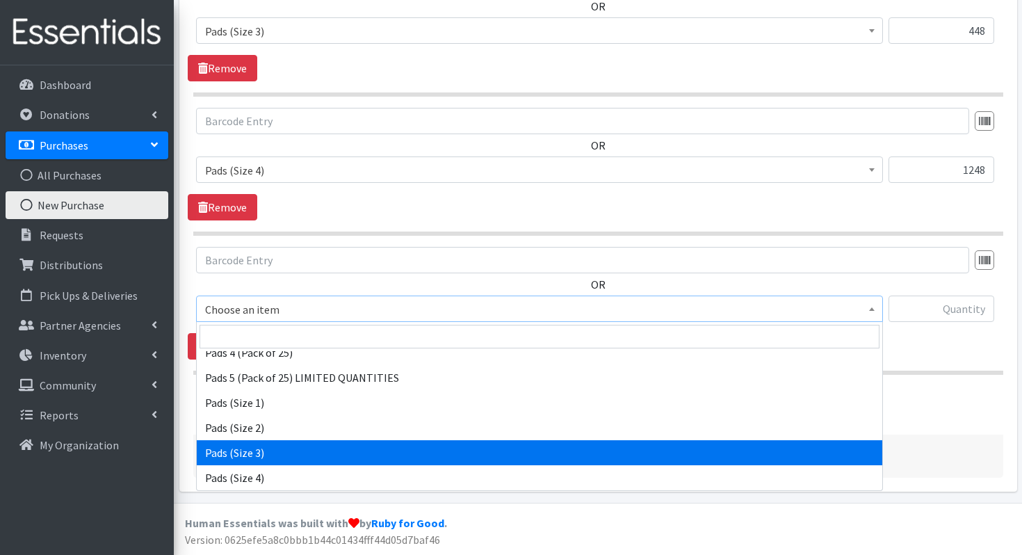
scroll to position [245, 0]
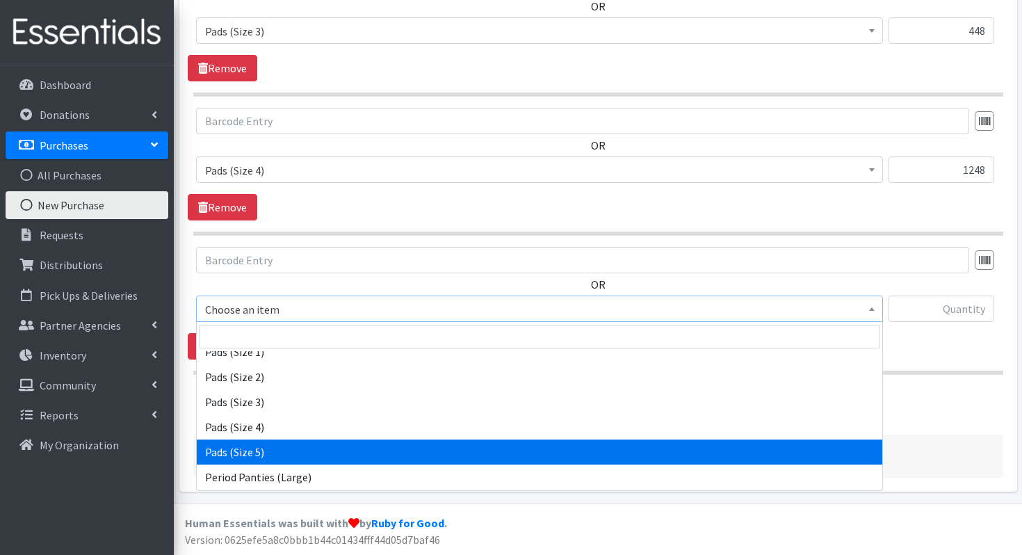
select select "13217"
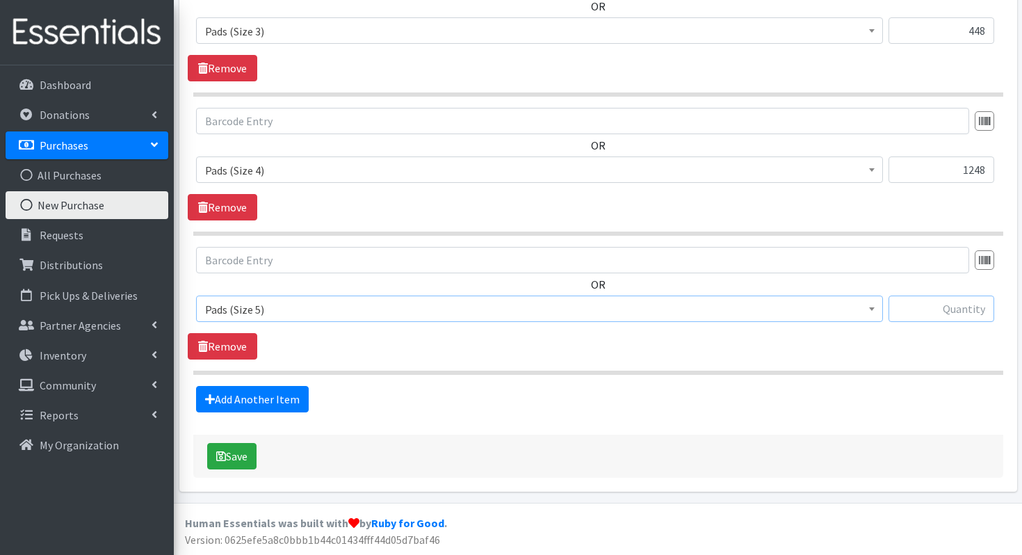
click at [946, 308] on input "text" at bounding box center [941, 308] width 106 height 26
type input "1116"
click at [243, 405] on link "Add Another Item" at bounding box center [252, 399] width 113 height 26
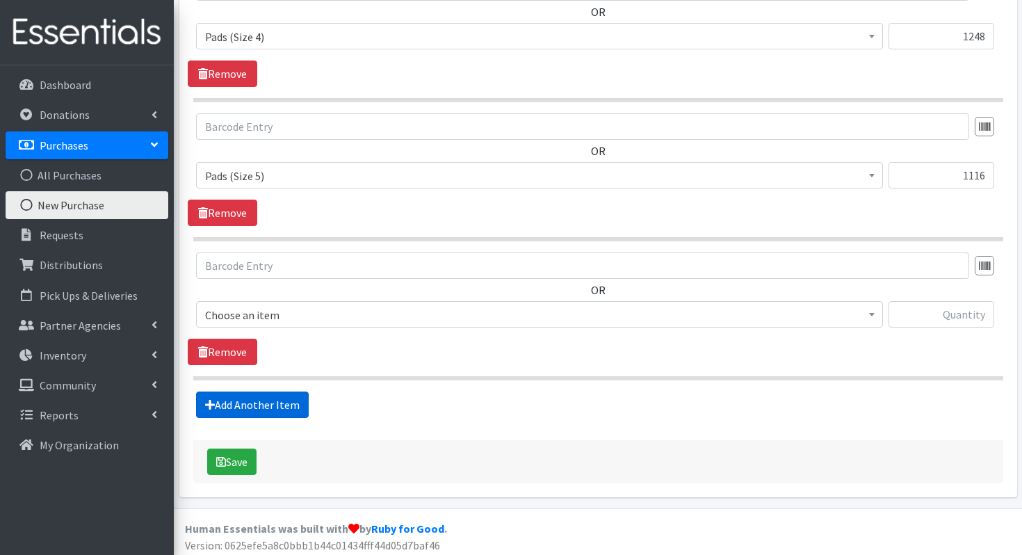
scroll to position [884, 0]
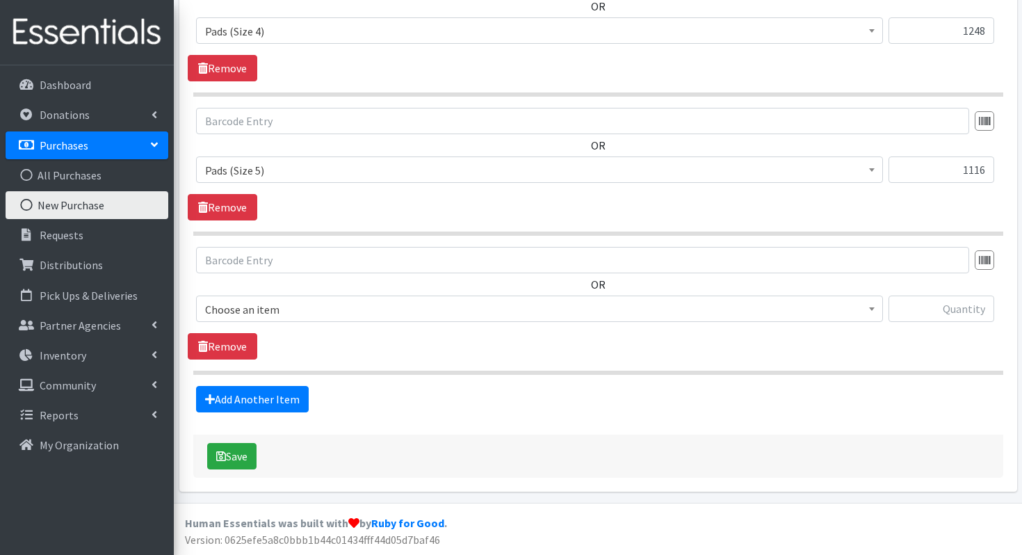
click at [388, 291] on div "OR Choose an item Liners Liners (Pack of 100) Makeup Bag (25) Pads 1 (Pack of 2…" at bounding box center [598, 290] width 820 height 86
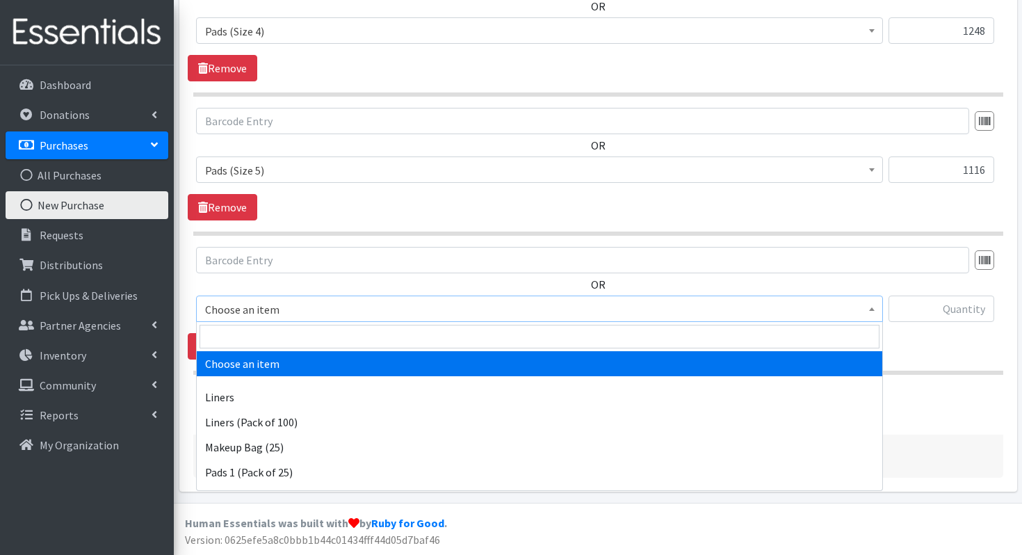
click at [378, 307] on span "Choose an item" at bounding box center [539, 309] width 669 height 19
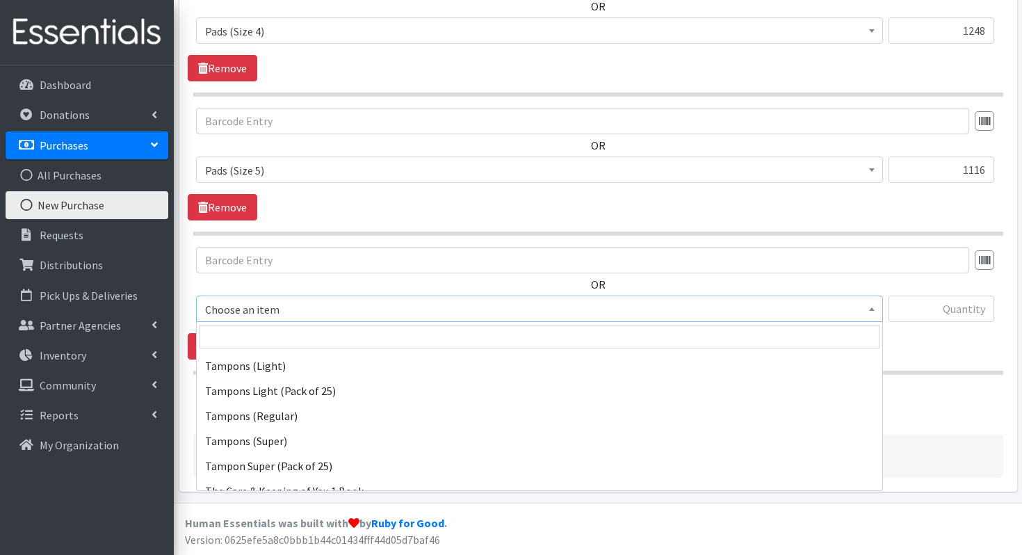
scroll to position [511, 0]
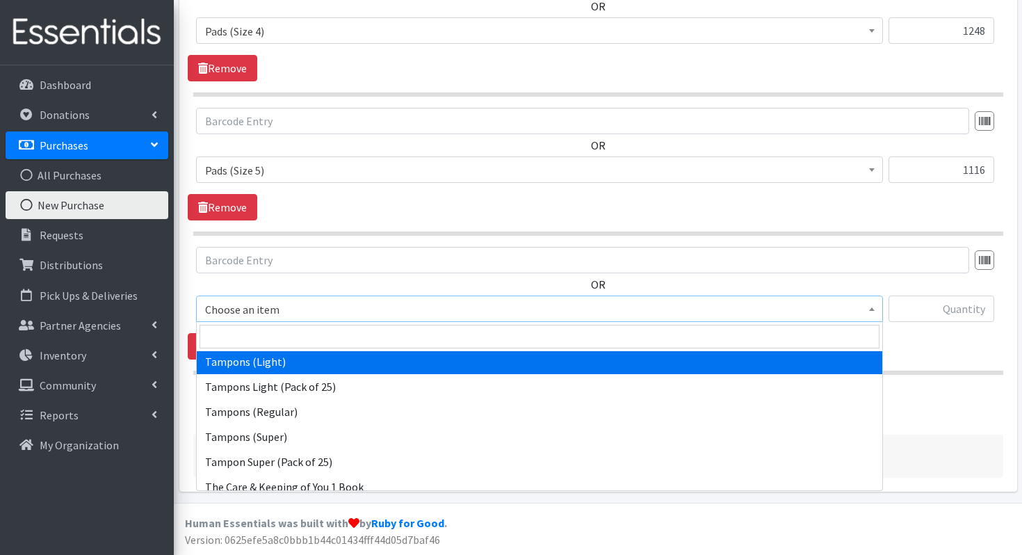
select select "12709"
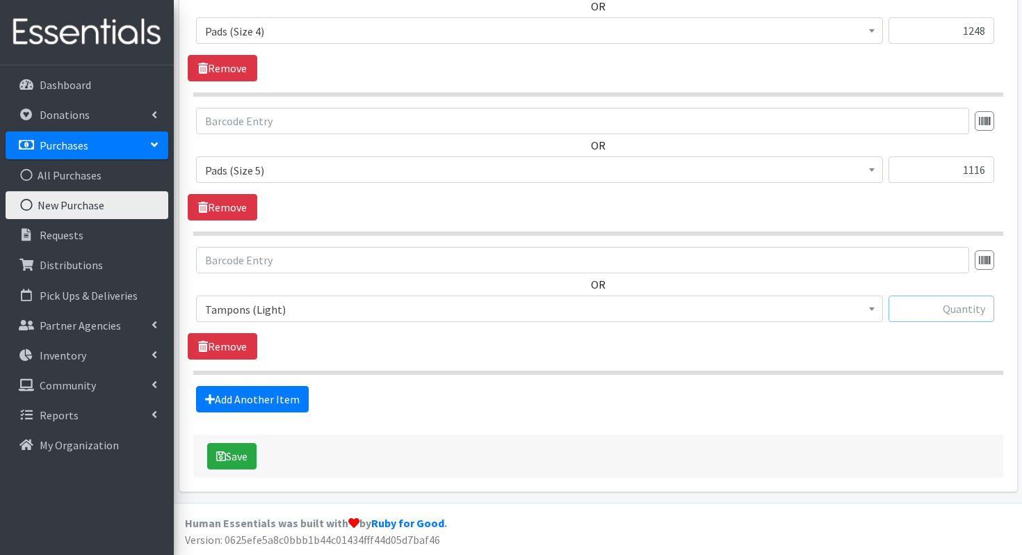
click at [936, 311] on input "text" at bounding box center [941, 308] width 106 height 26
type input "600"
click at [250, 405] on link "Add Another Item" at bounding box center [252, 399] width 113 height 26
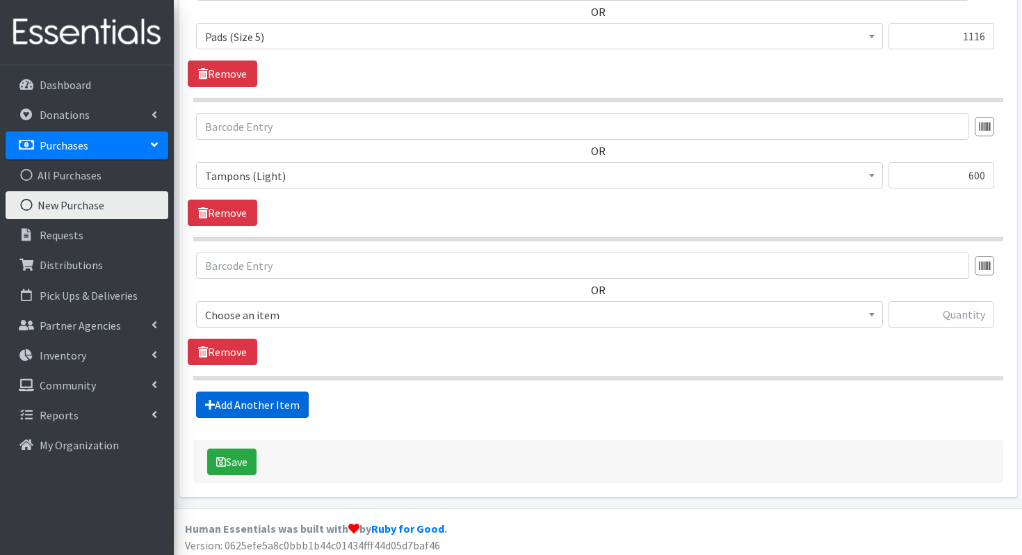
scroll to position [1023, 0]
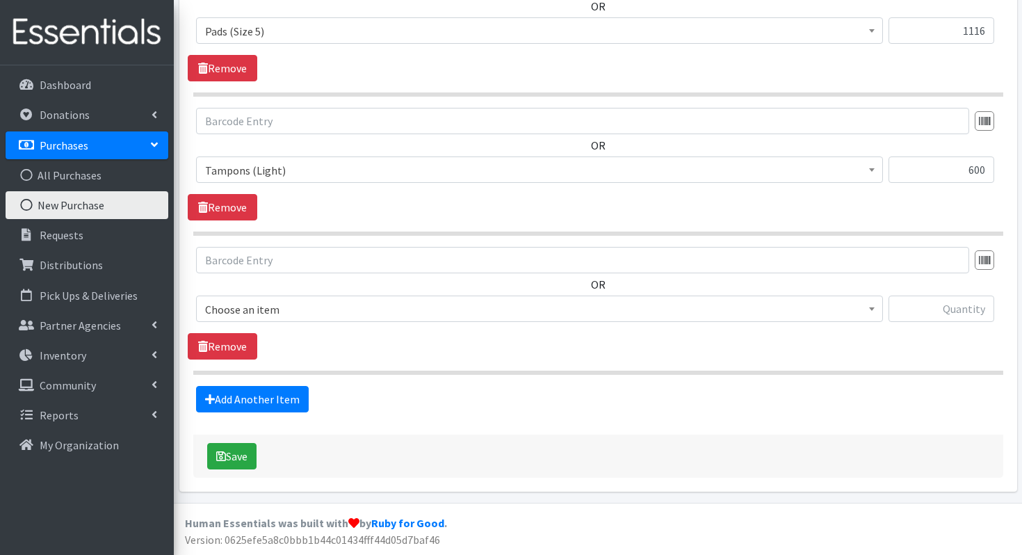
click at [341, 325] on span "Choose an item Liners Liners (Pack of 100) Makeup Bag (25) Pads 1 (Pack of 25) …" at bounding box center [539, 314] width 687 height 38
click at [345, 310] on span "Choose an item" at bounding box center [539, 309] width 669 height 19
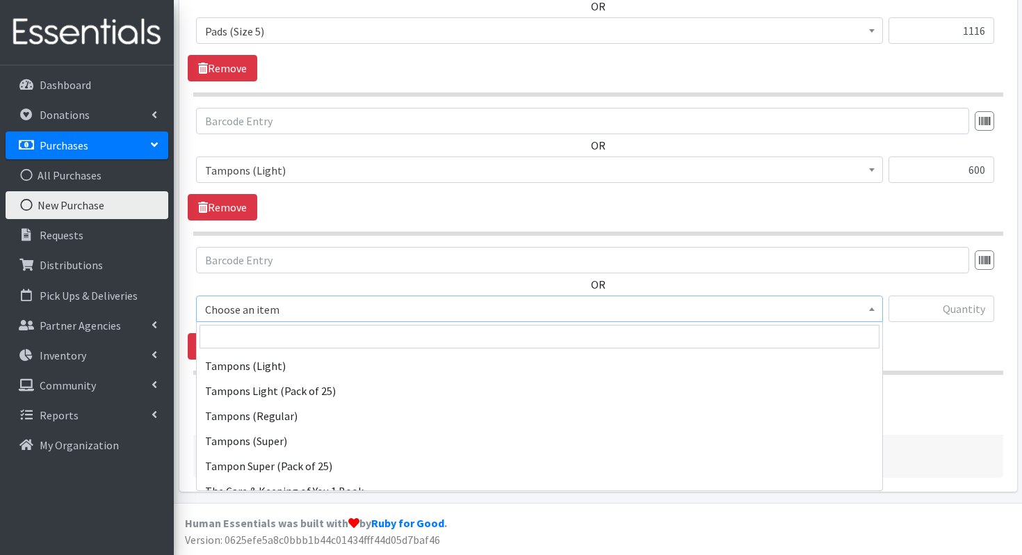
scroll to position [508, 0]
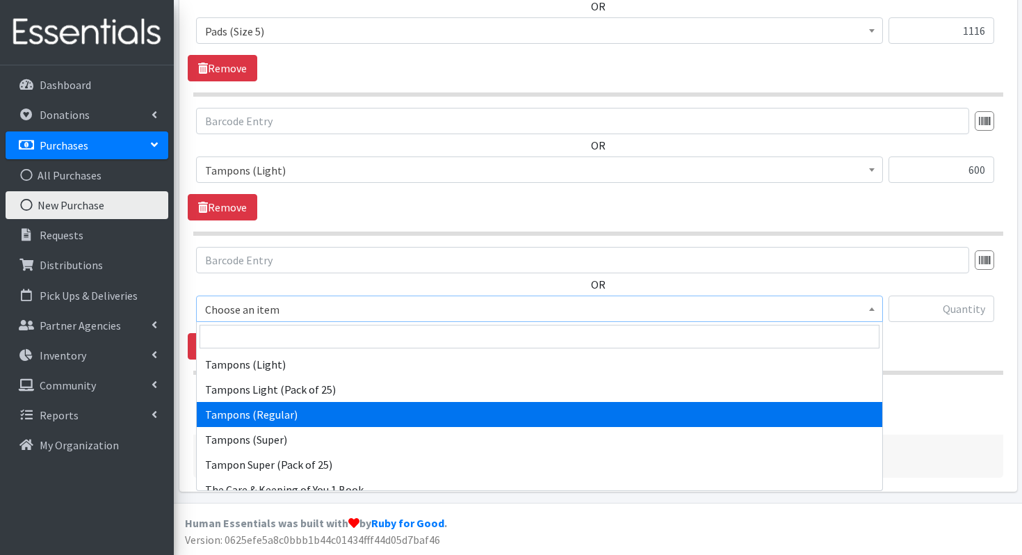
select select "13212"
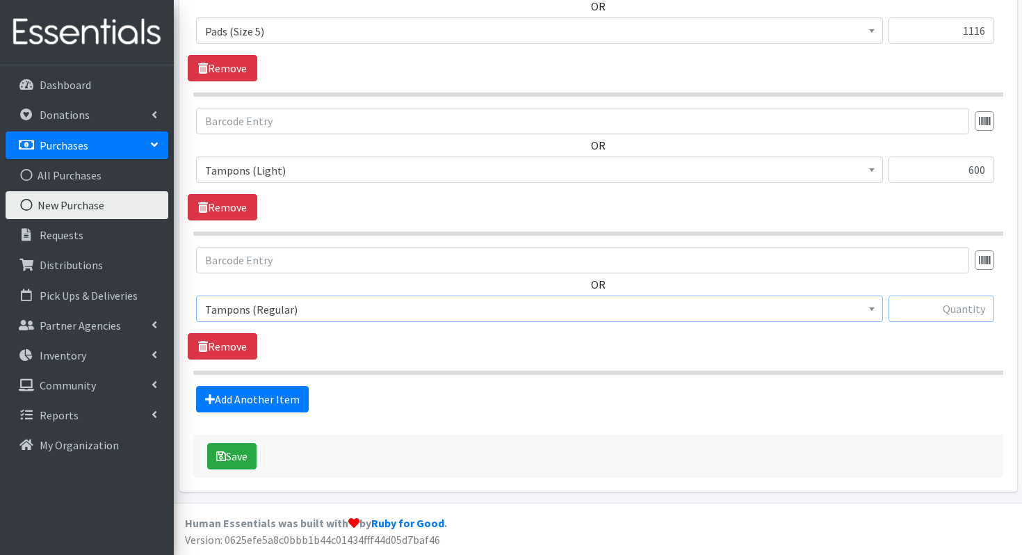
click at [931, 309] on input "text" at bounding box center [941, 308] width 106 height 26
type input "864"
click at [232, 460] on button "Save" at bounding box center [231, 456] width 49 height 26
